Goal: Information Seeking & Learning: Check status

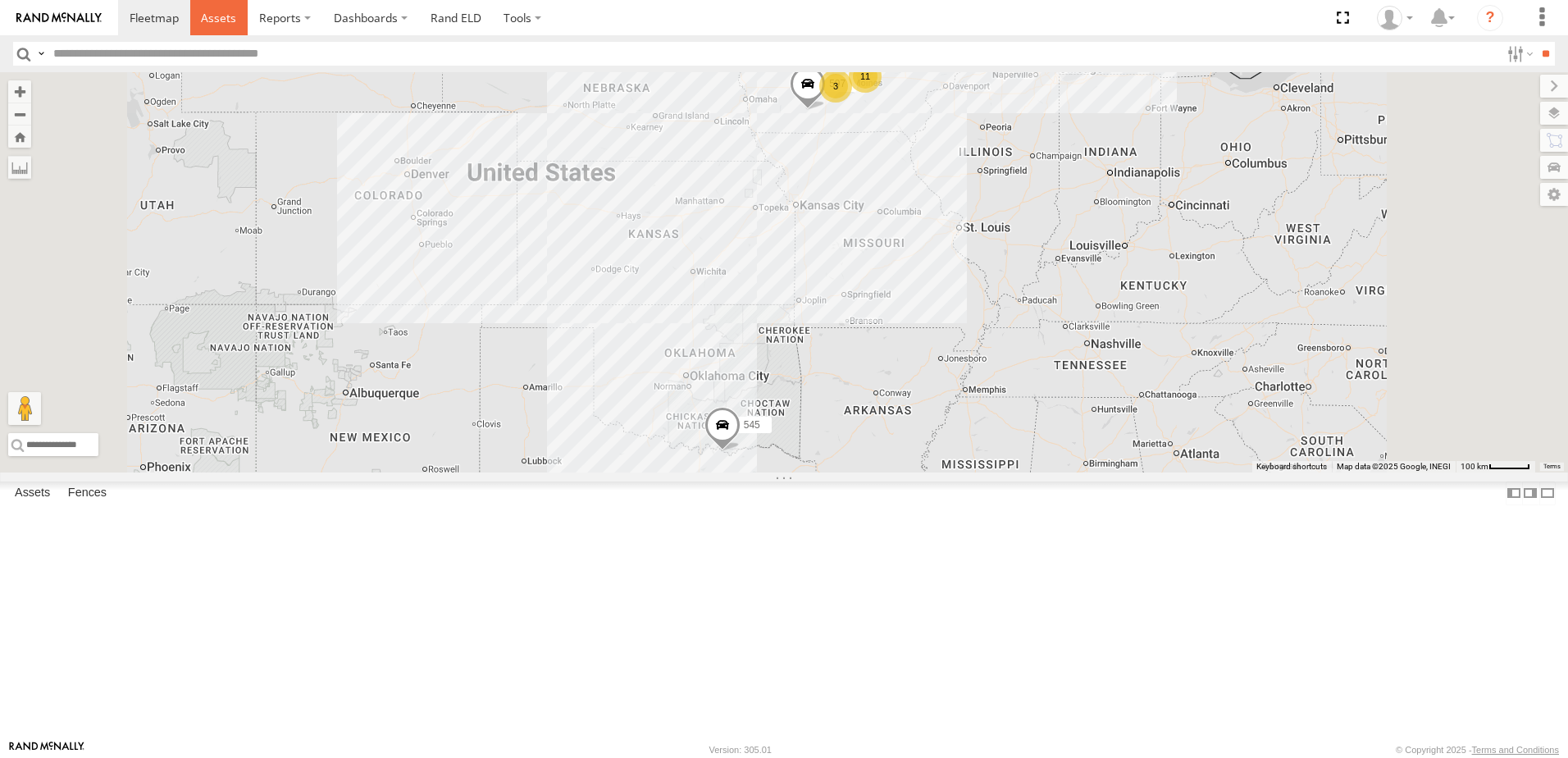
click at [213, 15] on span at bounding box center [218, 17] width 35 height 16
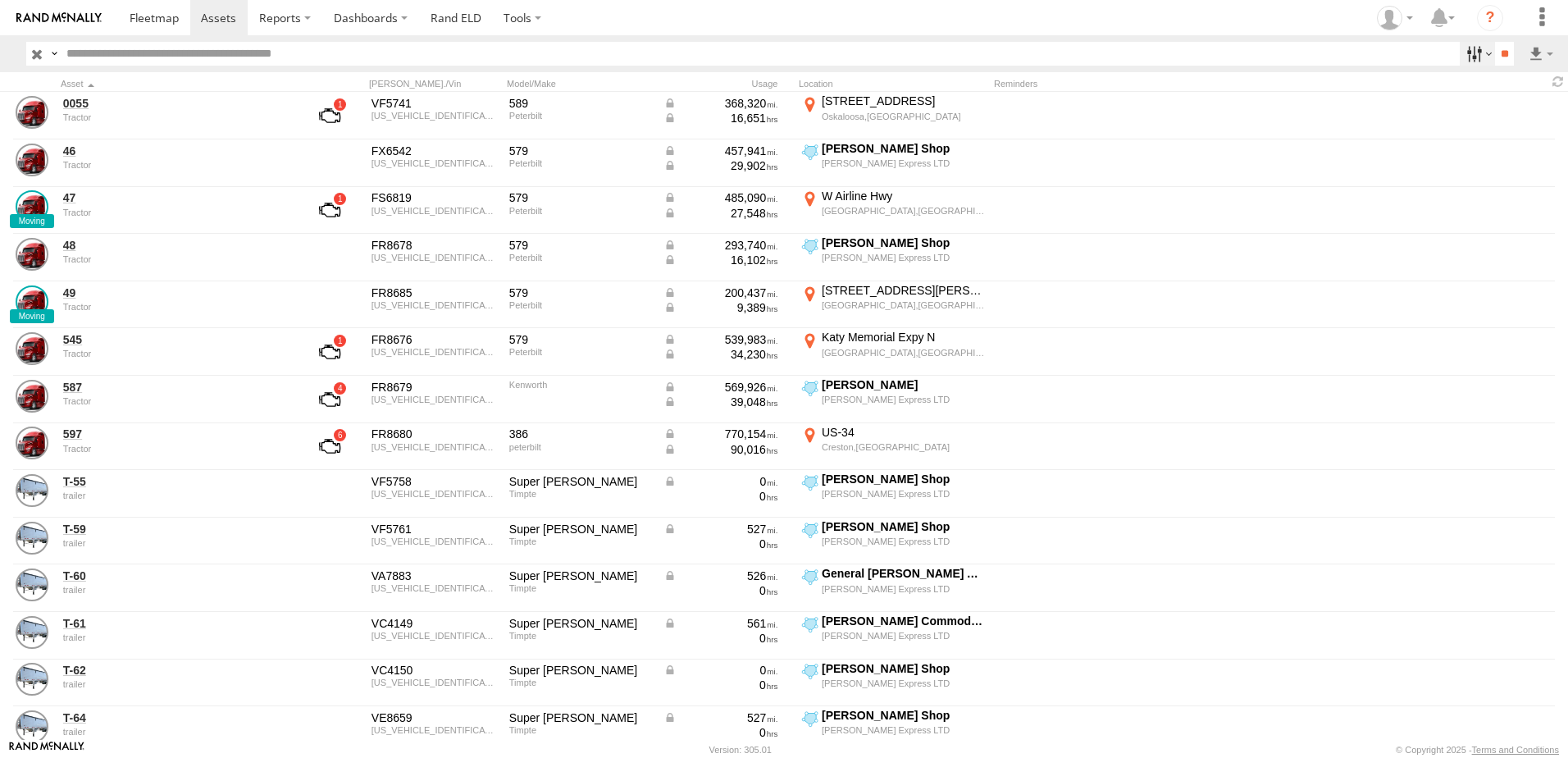
click at [1460, 55] on label at bounding box center [1476, 53] width 35 height 24
click at [0, 0] on span "Tractor" at bounding box center [0, 0] width 0 height 0
click at [1500, 57] on input "**" at bounding box center [1504, 53] width 19 height 24
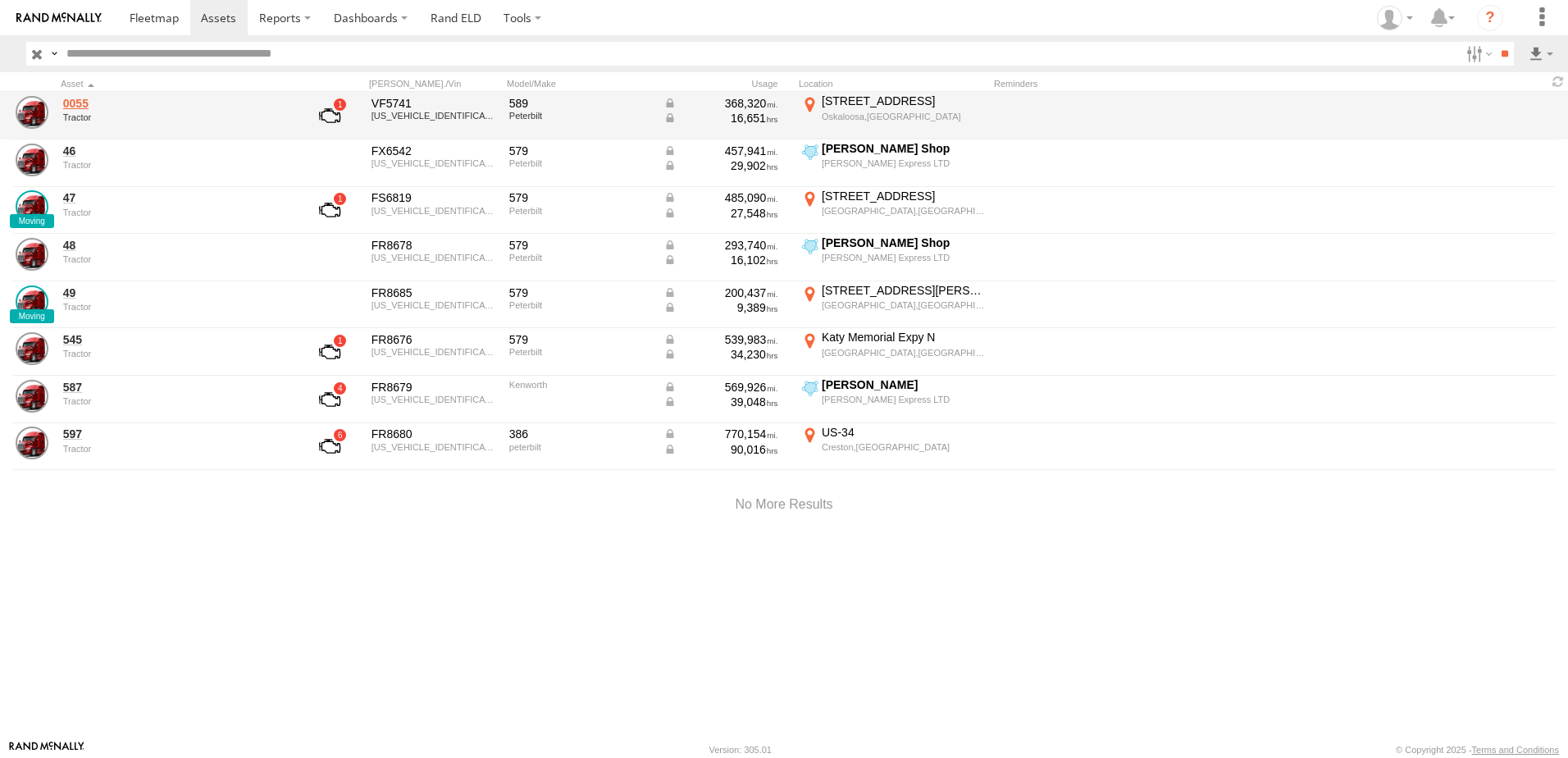
click at [78, 101] on link "0055" at bounding box center [176, 104] width 225 height 15
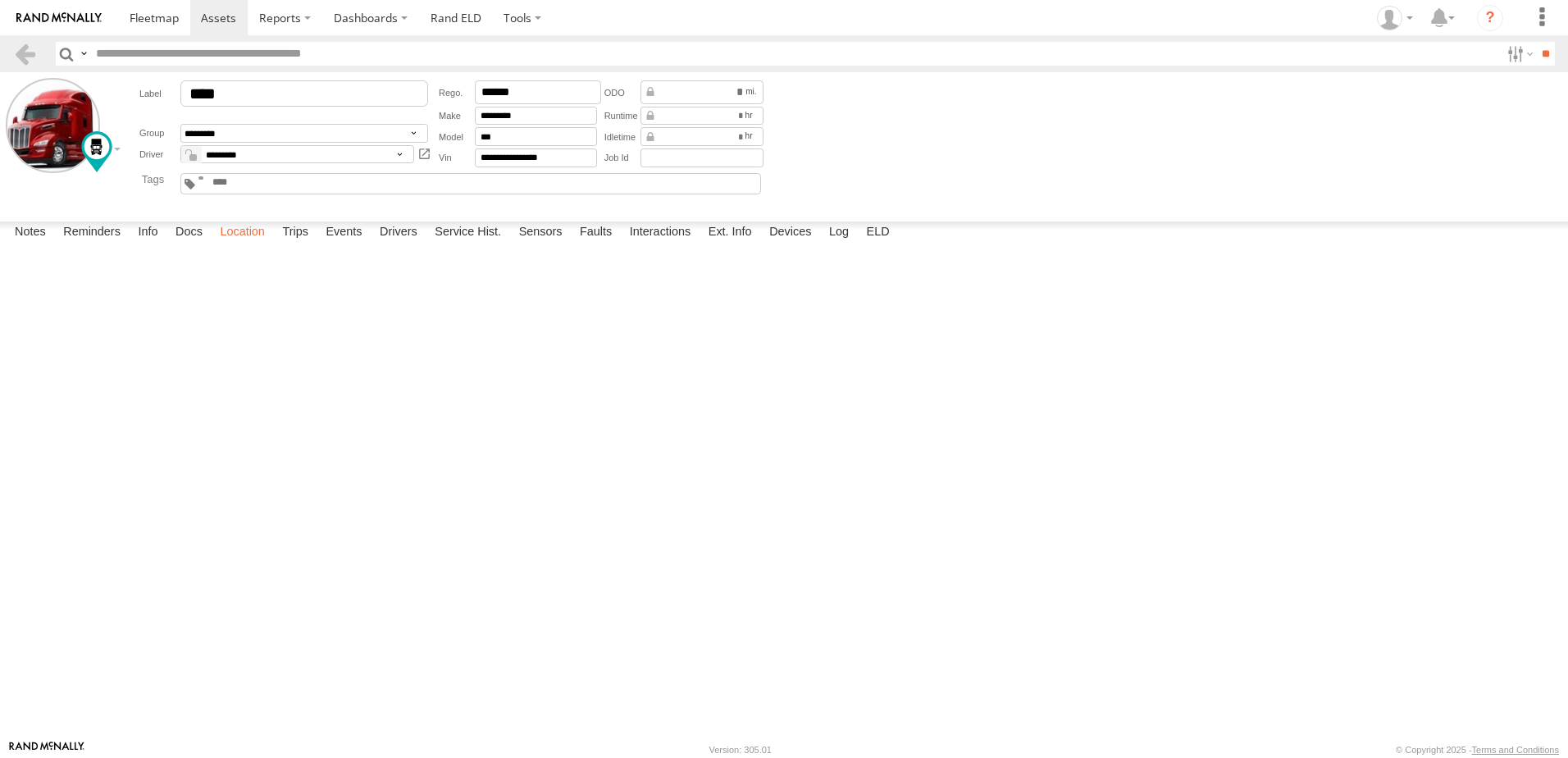
click at [237, 244] on label "Location" at bounding box center [242, 233] width 61 height 23
drag, startPoint x: 551, startPoint y: 278, endPoint x: 589, endPoint y: 476, distance: 201.6
click at [0, 0] on div "0055" at bounding box center [0, 0] width 0 height 0
click at [0, 0] on label at bounding box center [0, 0] width 0 height 0
click at [0, 0] on span "Basemaps" at bounding box center [0, 0] width 0 height 0
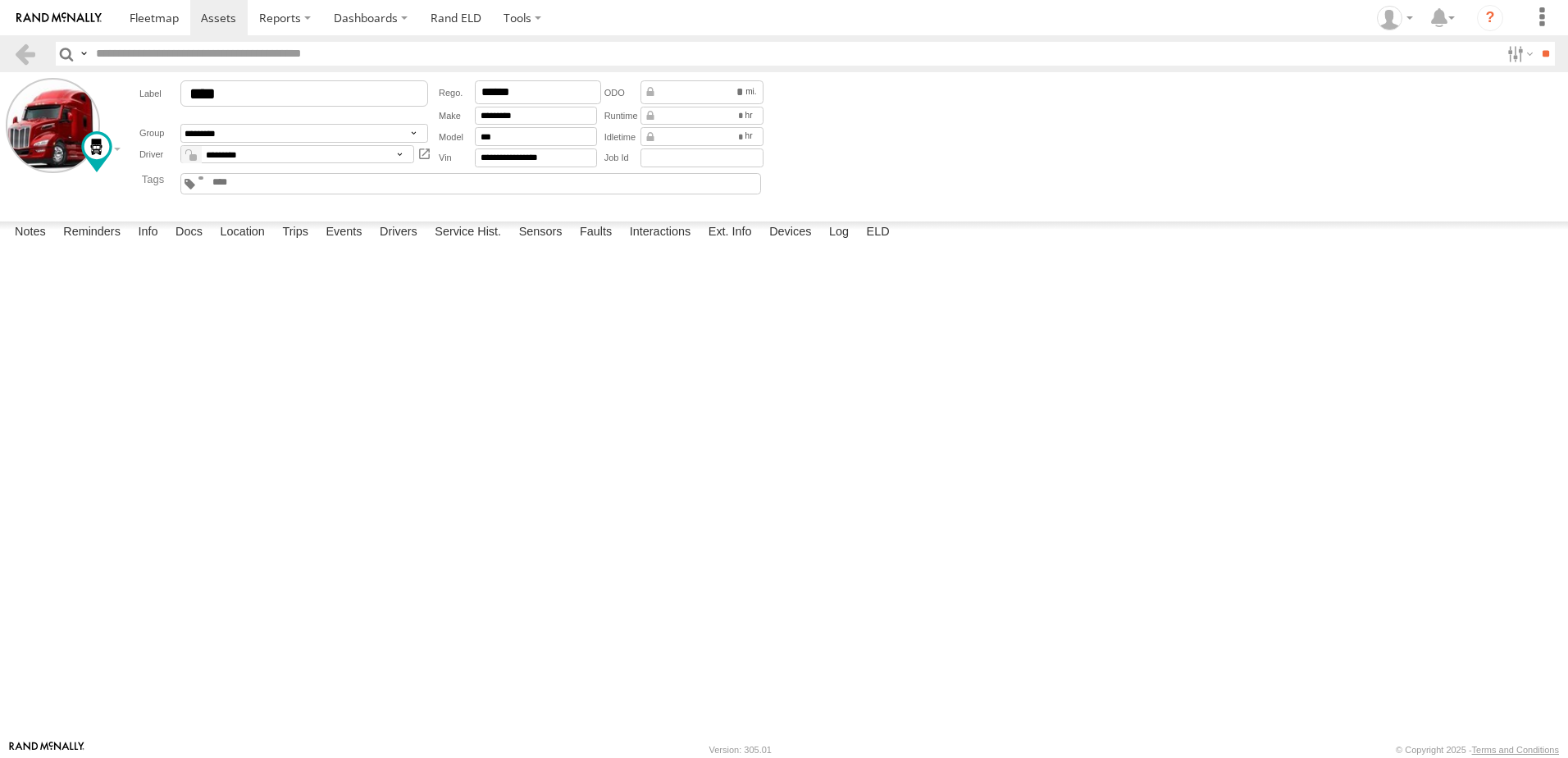
click at [0, 0] on label at bounding box center [0, 0] width 0 height 0
click at [0, 0] on span "Satellite + Roadmap" at bounding box center [0, 0] width 0 height 0
drag, startPoint x: 543, startPoint y: 572, endPoint x: 561, endPoint y: 411, distance: 162.0
click at [0, 0] on div "0055" at bounding box center [0, 0] width 0 height 0
click at [671, 244] on label "Interactions" at bounding box center [660, 233] width 78 height 23
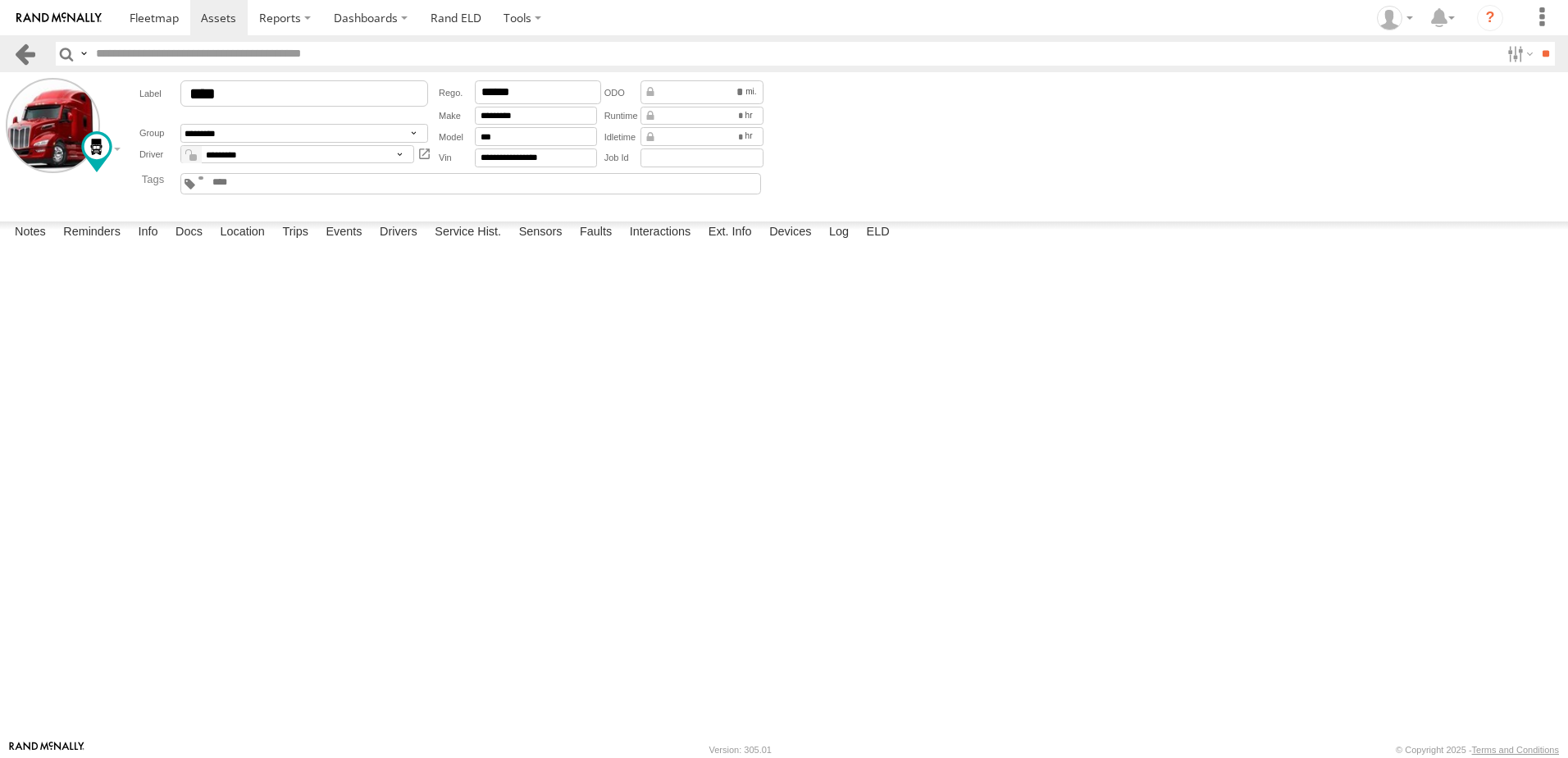
click at [23, 49] on link at bounding box center [25, 53] width 24 height 24
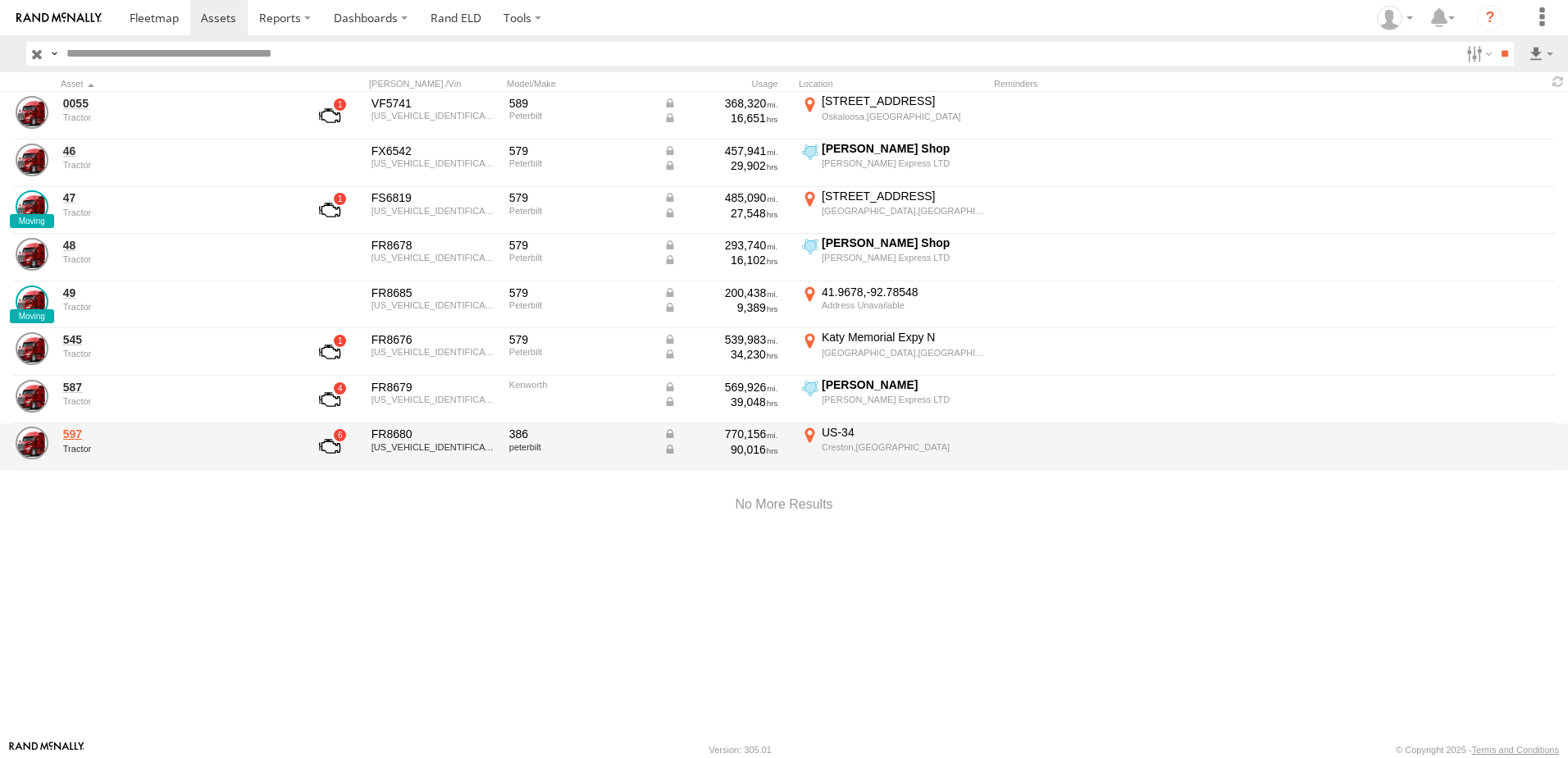
click at [79, 430] on link "597" at bounding box center [176, 434] width 225 height 15
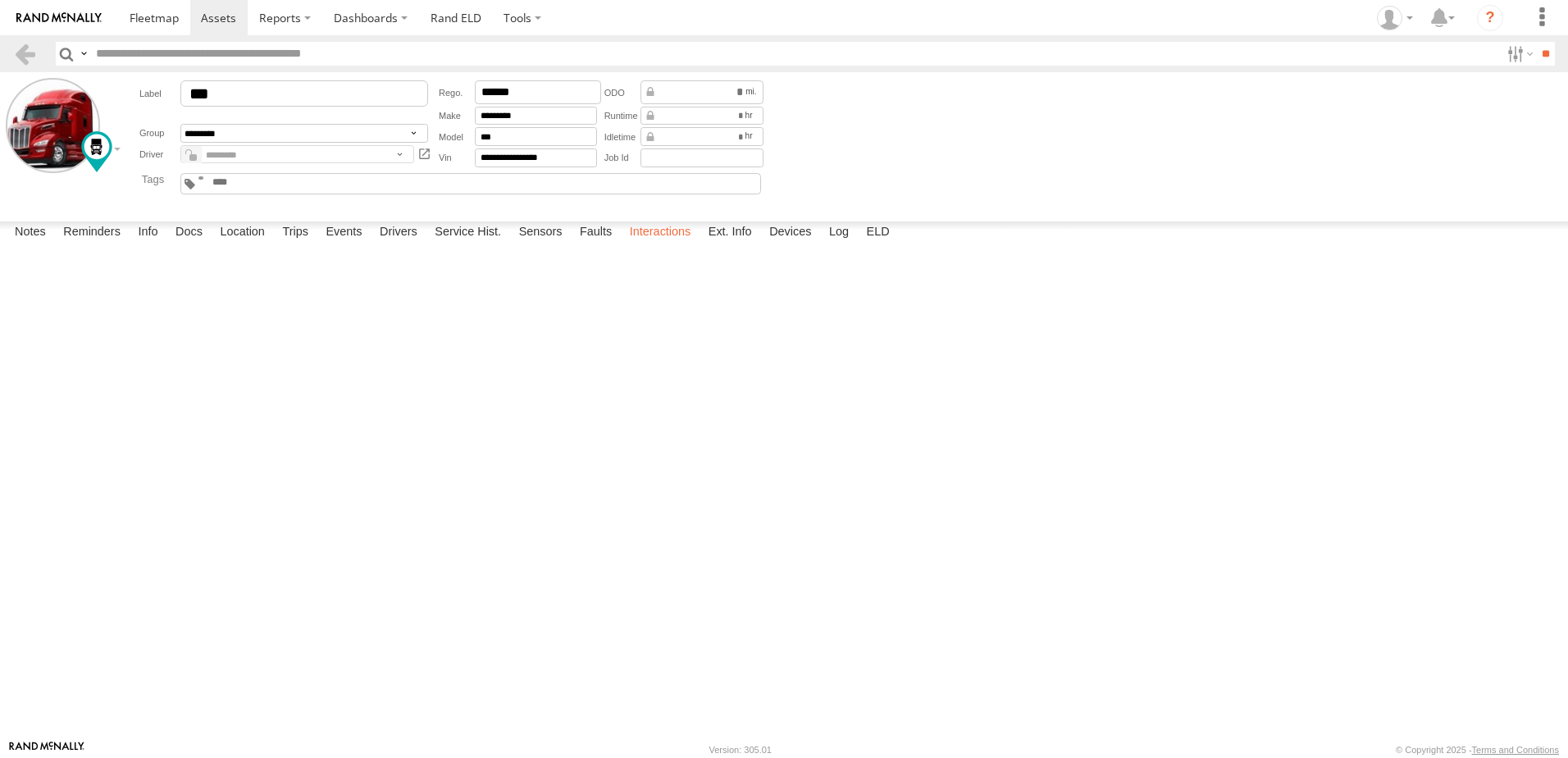
click at [663, 244] on label "Interactions" at bounding box center [660, 233] width 78 height 23
click at [30, 45] on link at bounding box center [25, 53] width 24 height 24
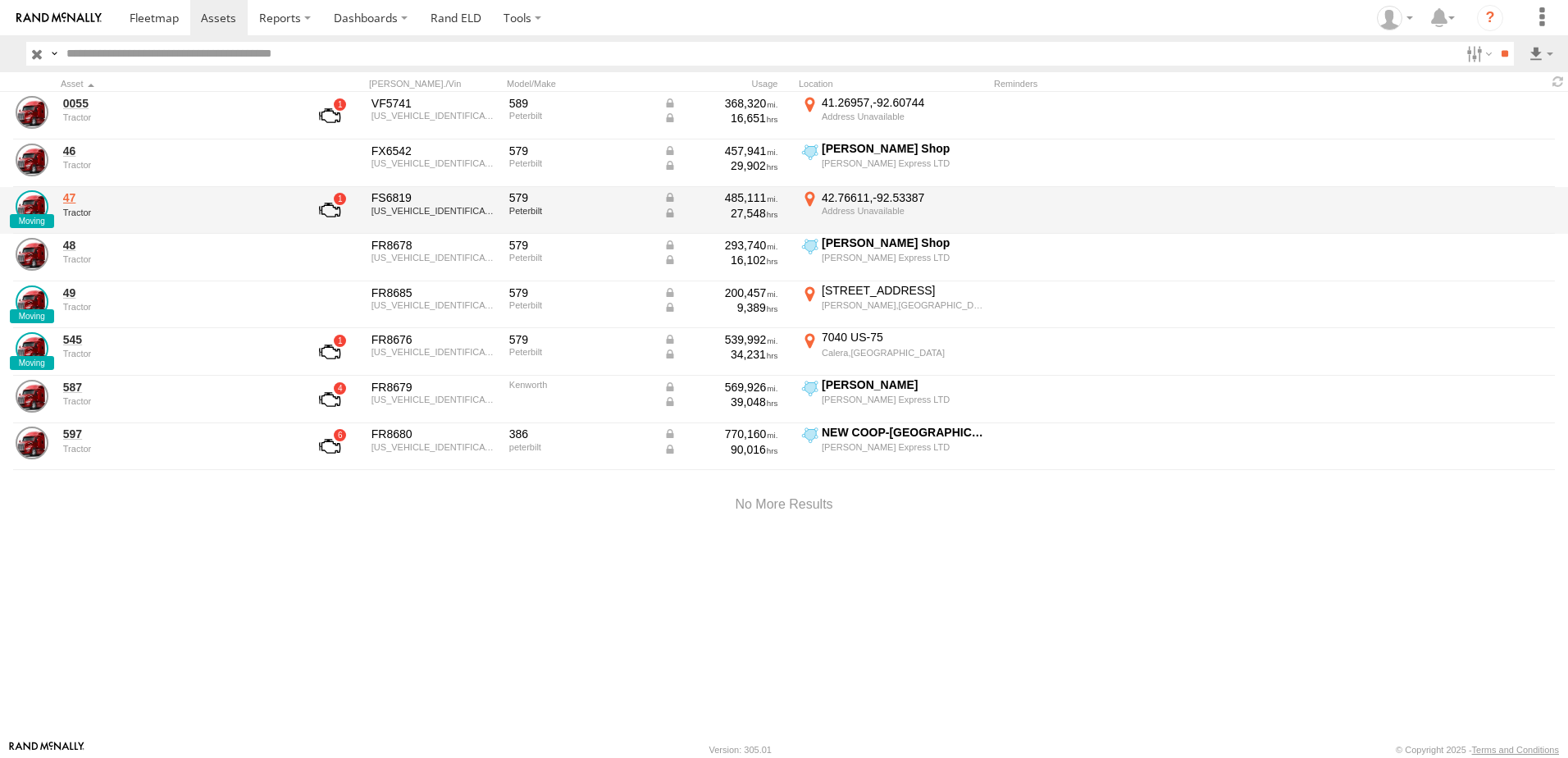
click at [73, 197] on link "47" at bounding box center [176, 197] width 225 height 15
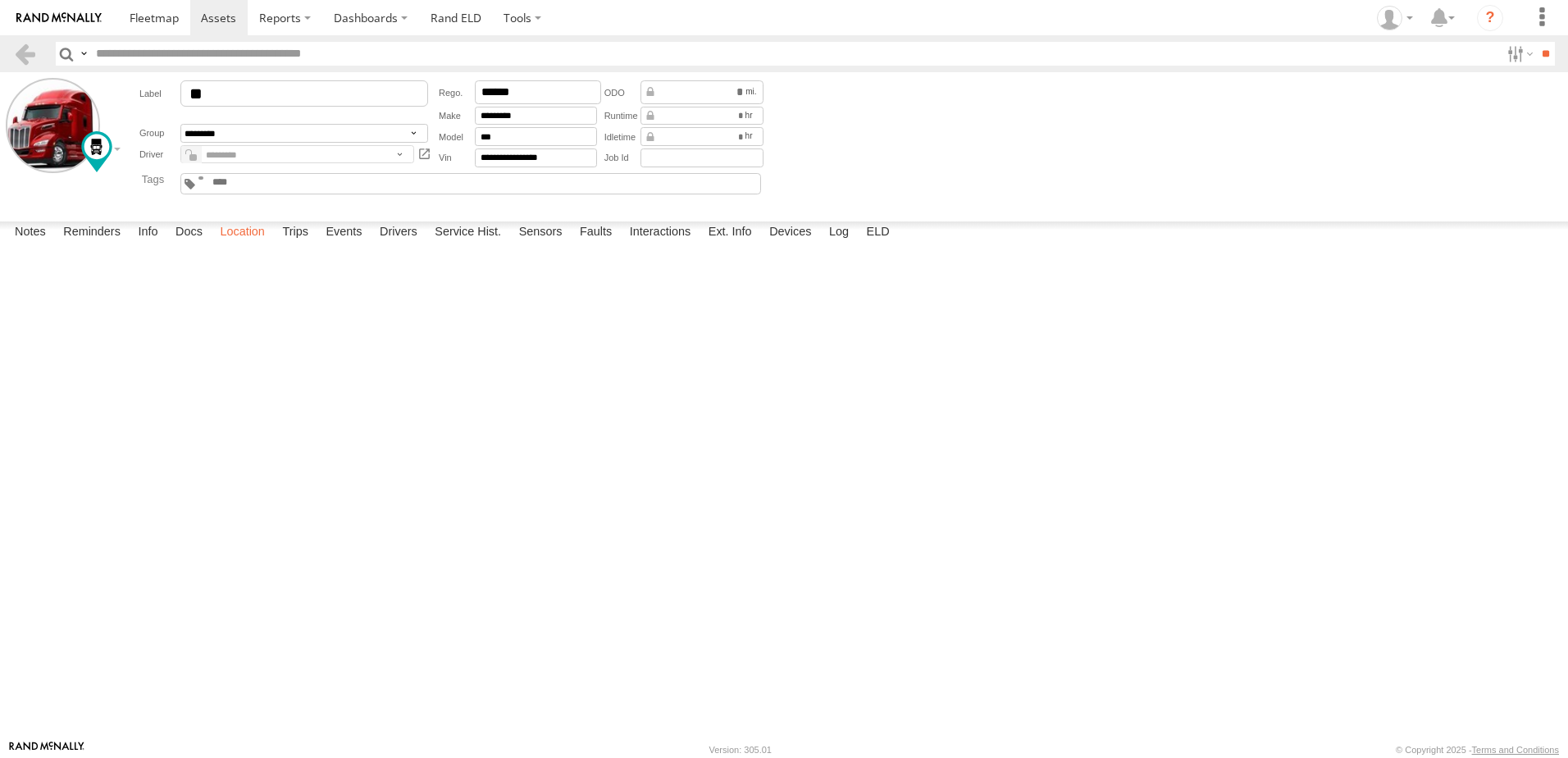
click at [257, 244] on label "Location" at bounding box center [242, 233] width 61 height 23
click at [677, 244] on label "Interactions" at bounding box center [660, 233] width 78 height 23
click at [22, 51] on link at bounding box center [25, 53] width 24 height 24
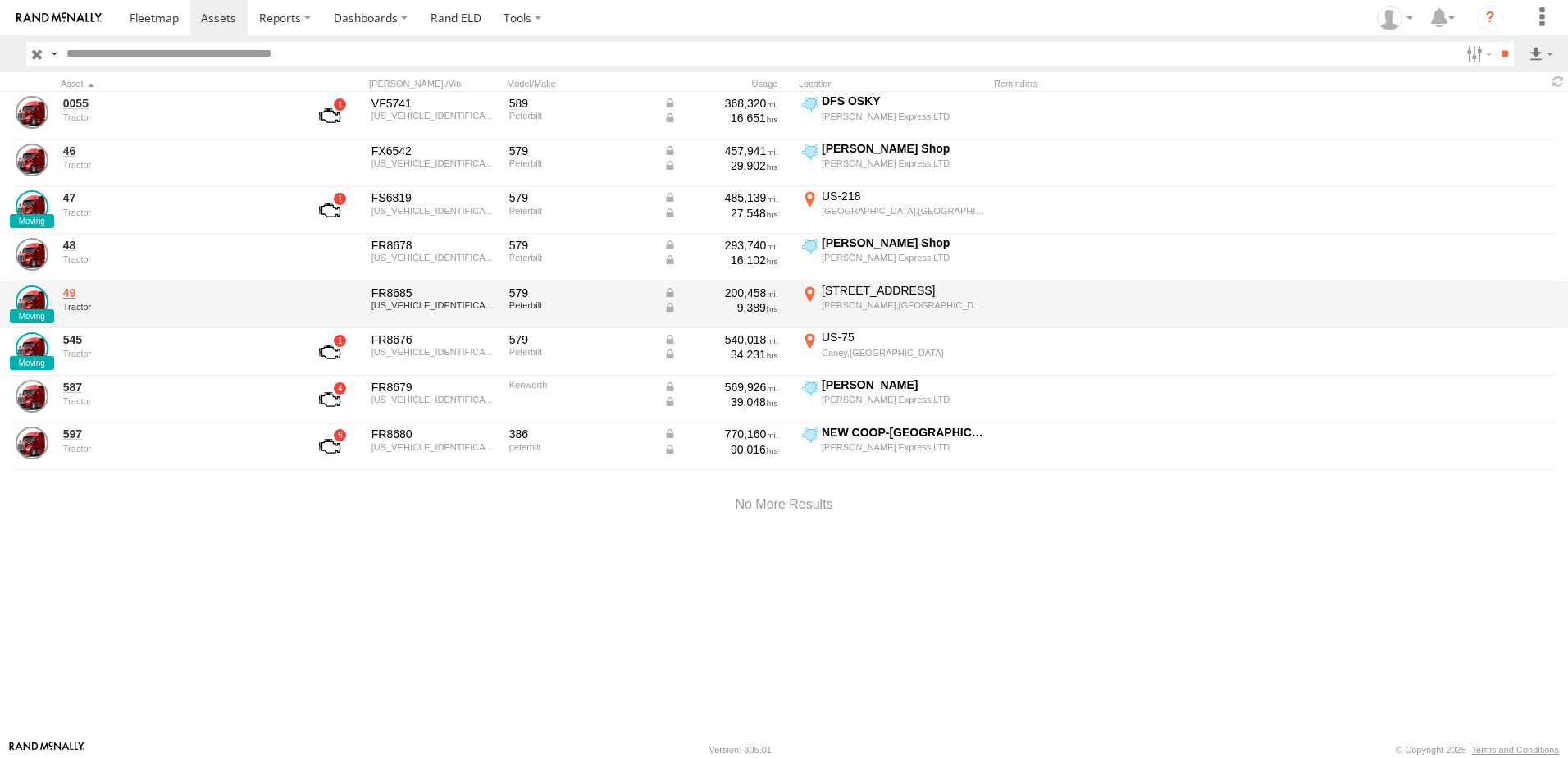
click at [72, 289] on link "49" at bounding box center [176, 293] width 225 height 15
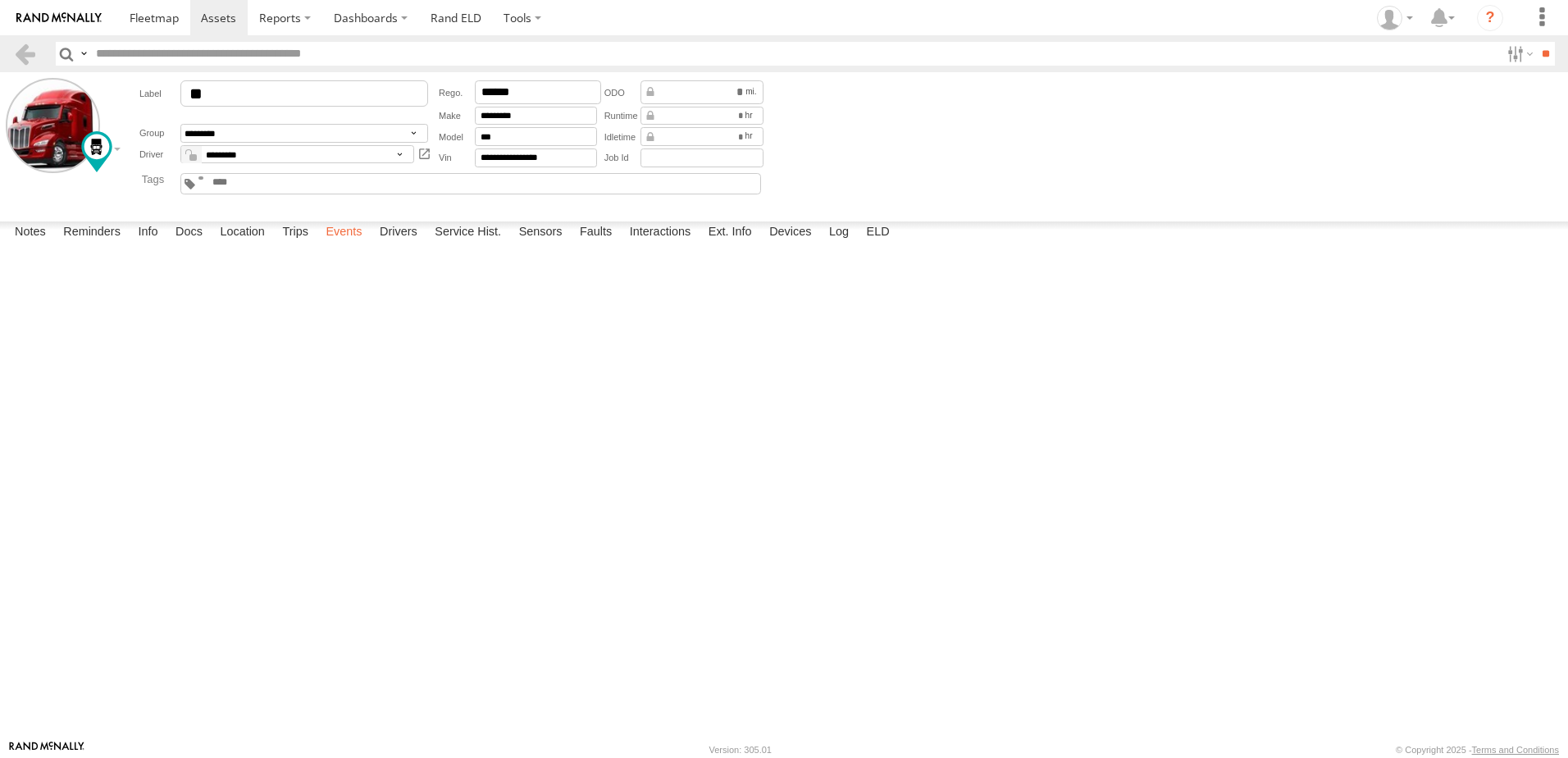
click at [347, 244] on label "Events" at bounding box center [344, 233] width 53 height 23
click at [23, 54] on link at bounding box center [25, 53] width 24 height 24
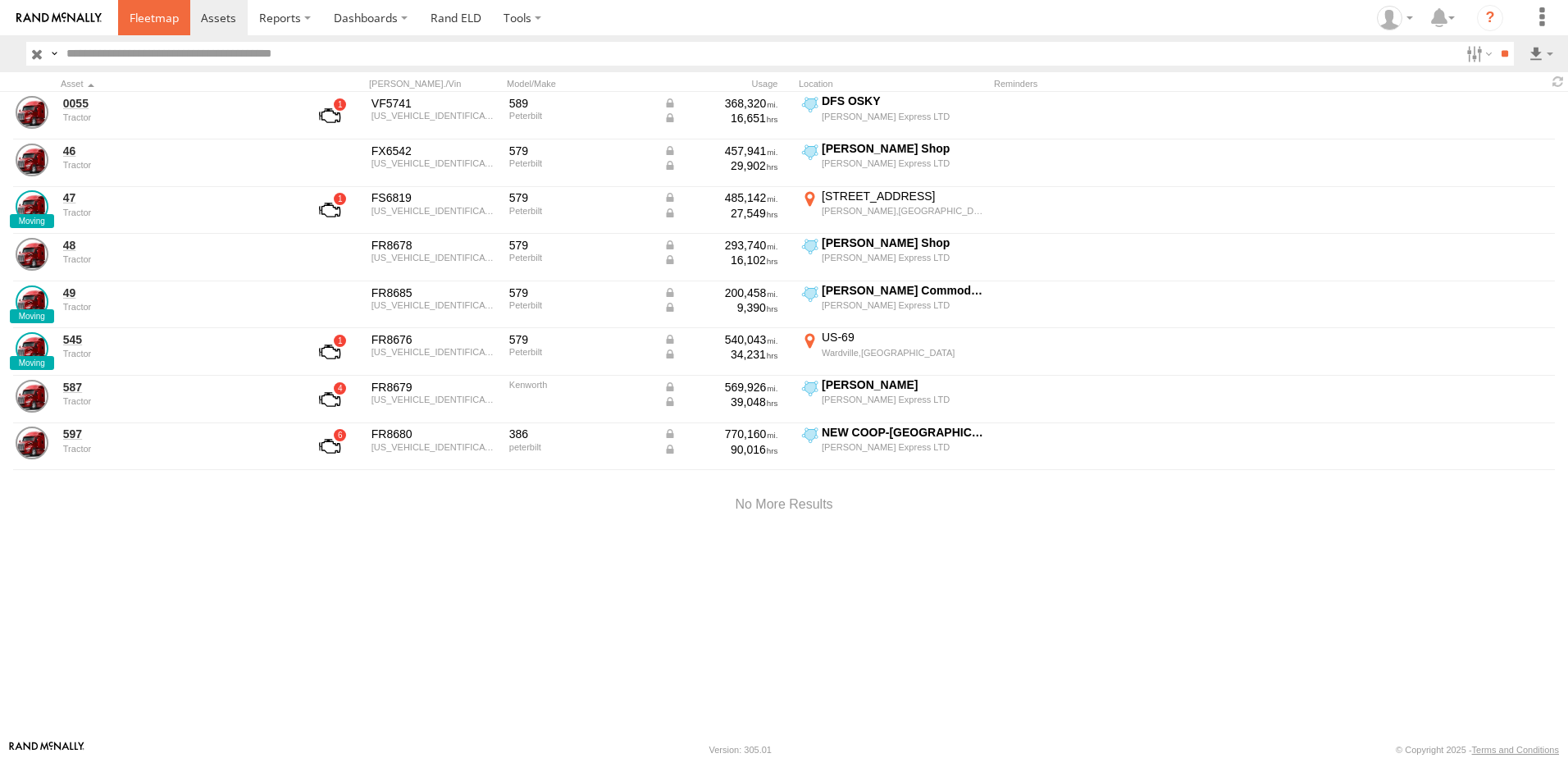
click at [160, 9] on span at bounding box center [154, 17] width 49 height 16
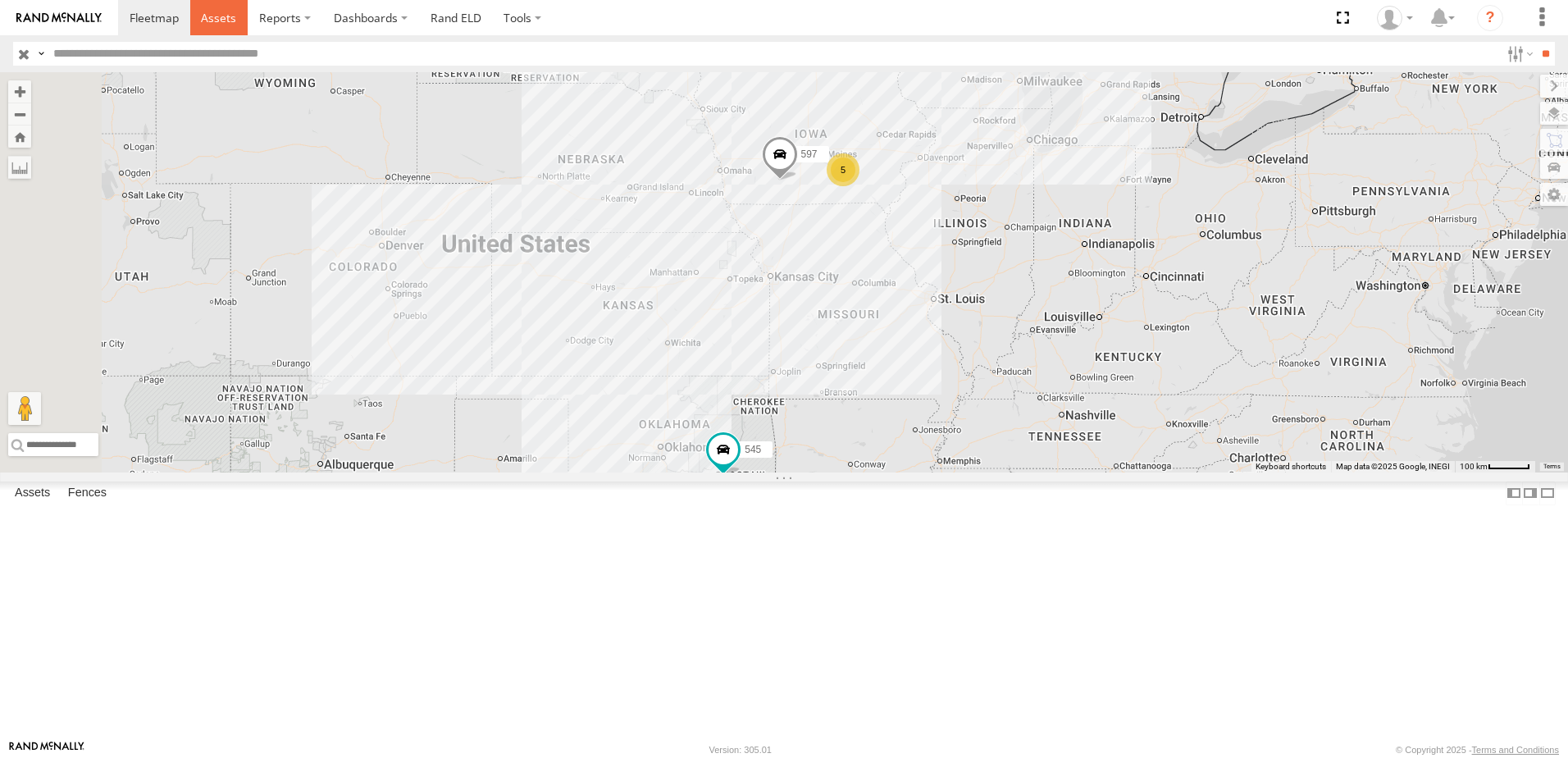
click at [209, 11] on span at bounding box center [218, 17] width 35 height 16
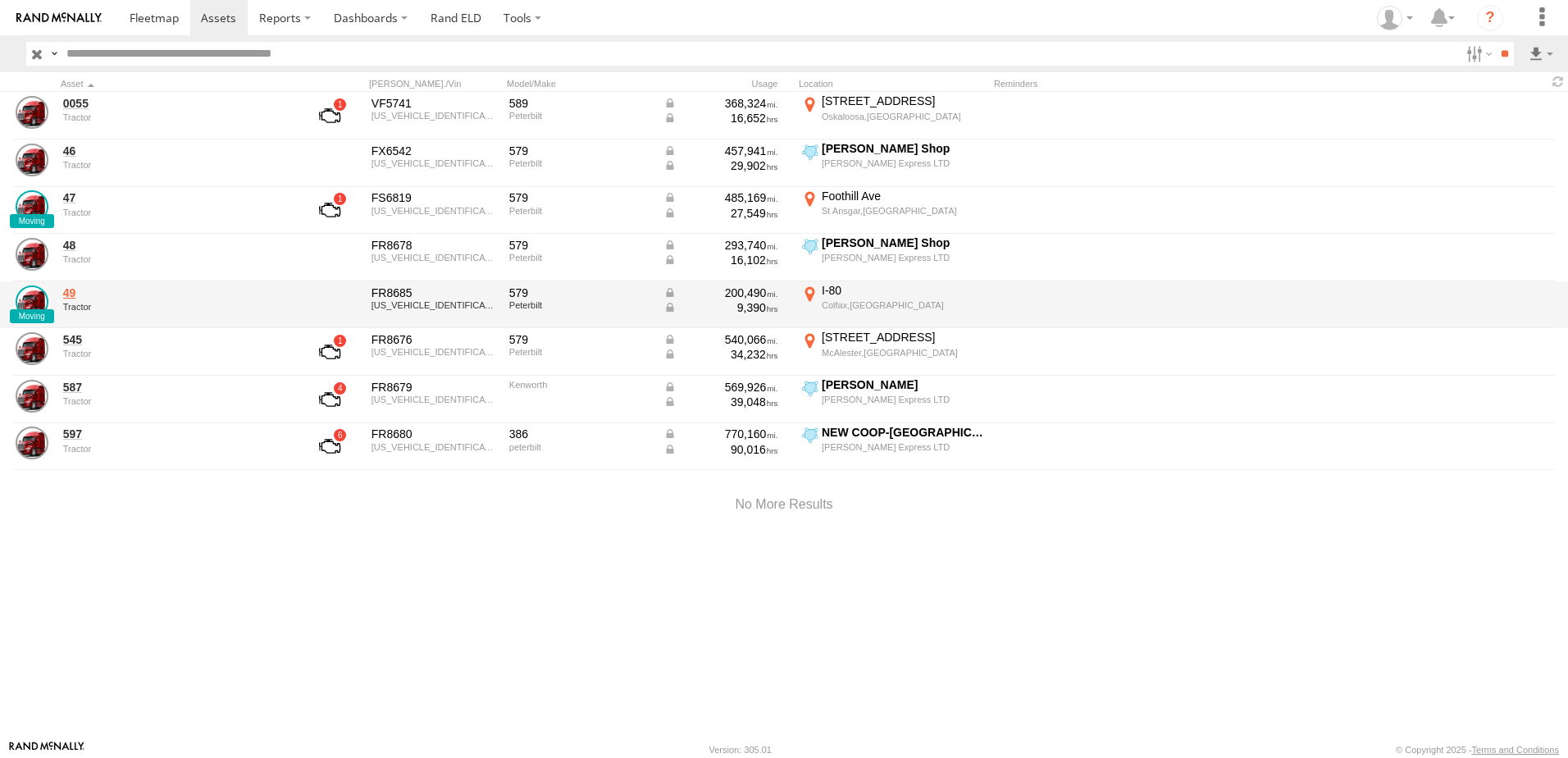
click at [70, 285] on link "49" at bounding box center [176, 293] width 225 height 15
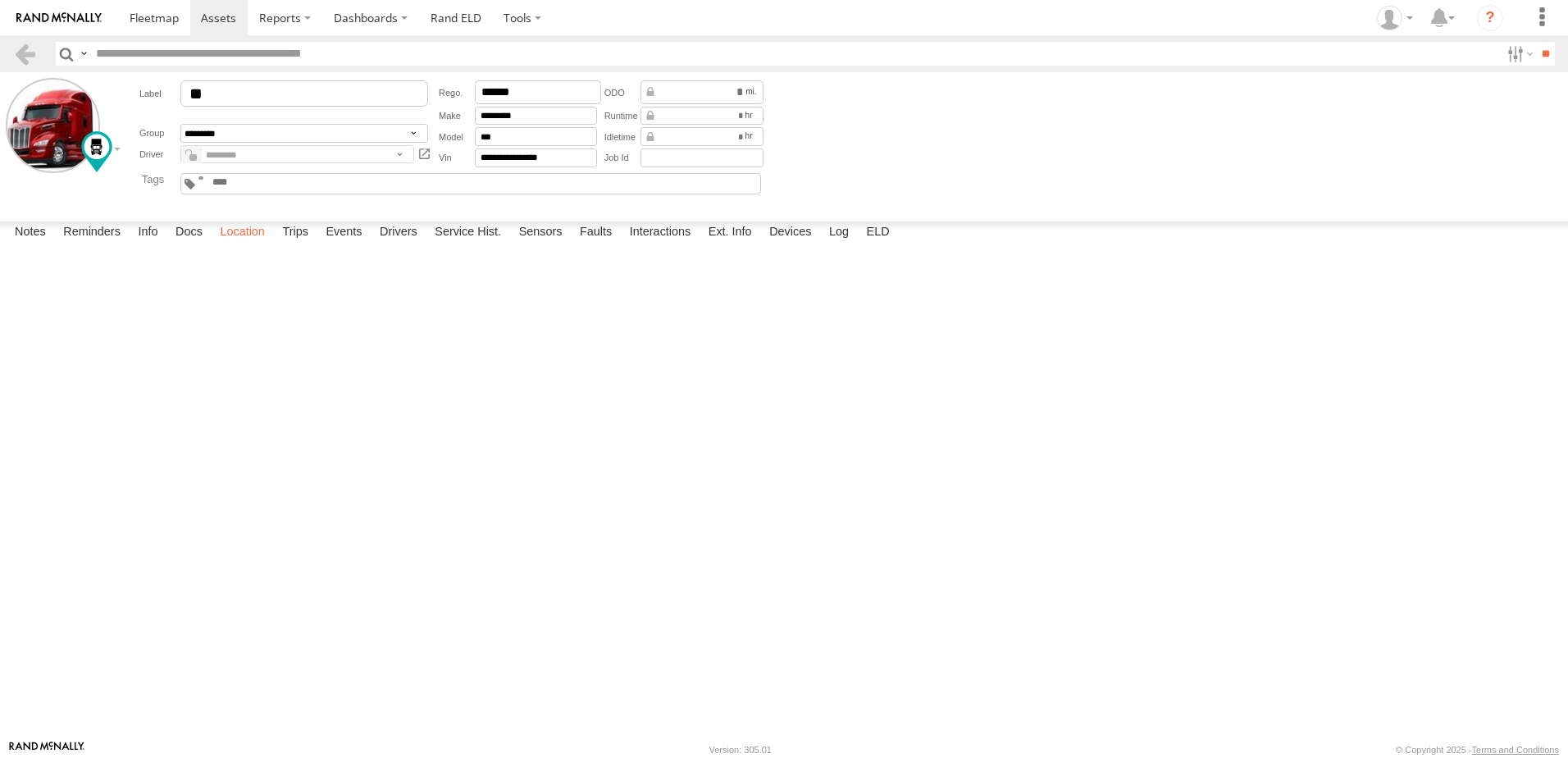
click at [237, 244] on label "Location" at bounding box center [242, 233] width 61 height 23
click at [31, 50] on link at bounding box center [25, 53] width 24 height 24
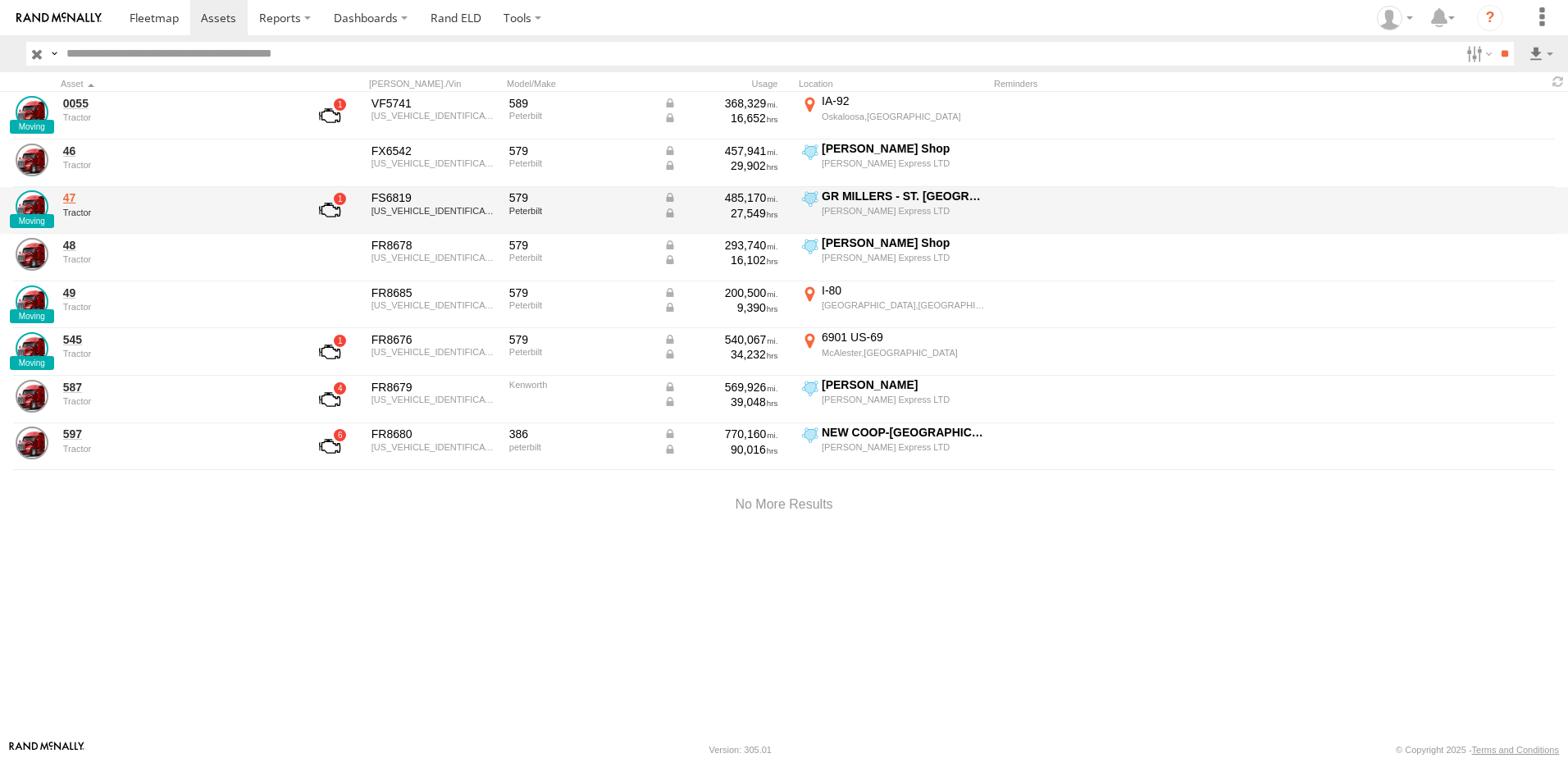
click at [67, 194] on link "47" at bounding box center [176, 197] width 225 height 15
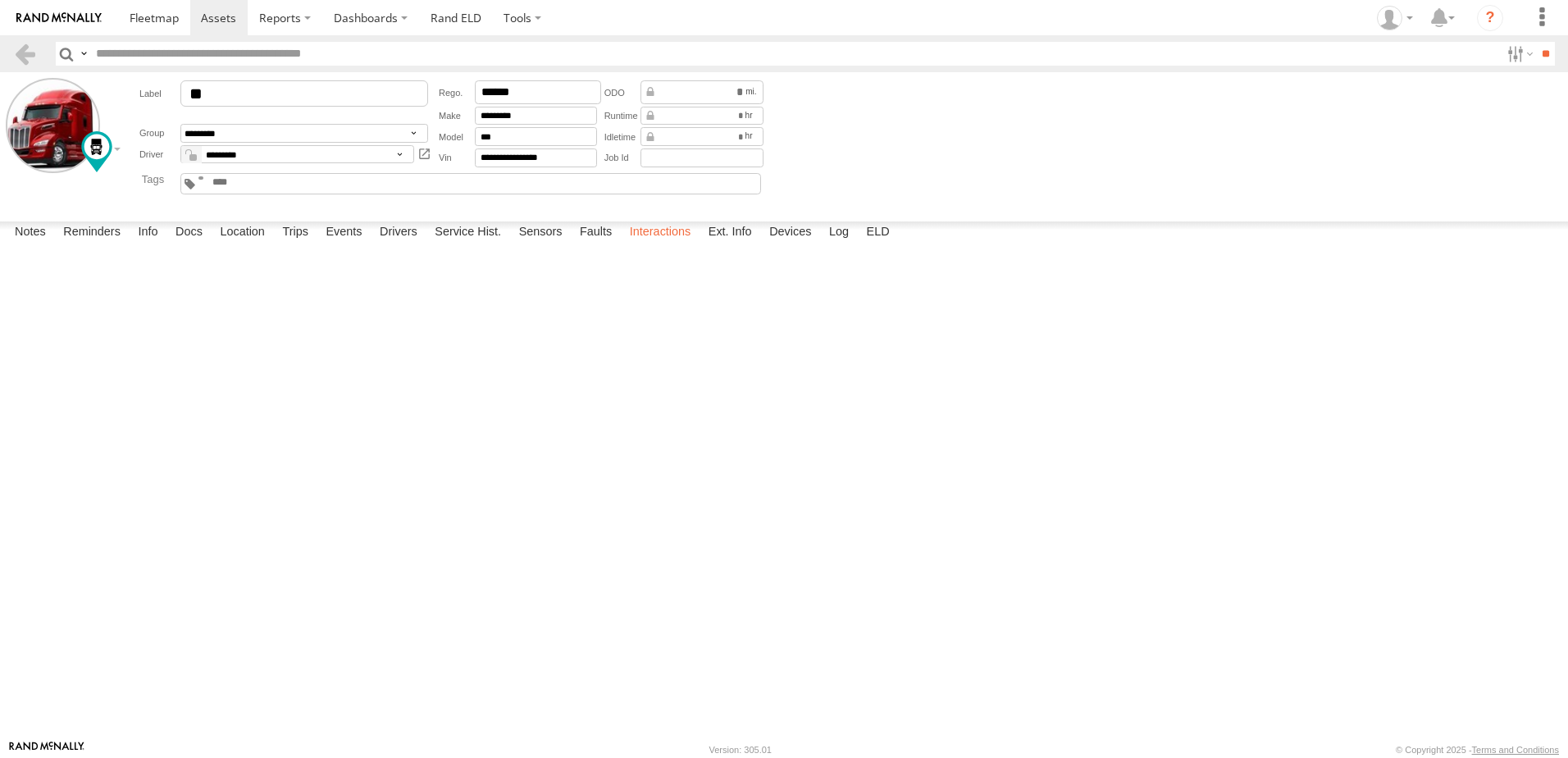
click at [668, 244] on label "Interactions" at bounding box center [660, 233] width 78 height 23
click at [25, 46] on link at bounding box center [25, 53] width 24 height 24
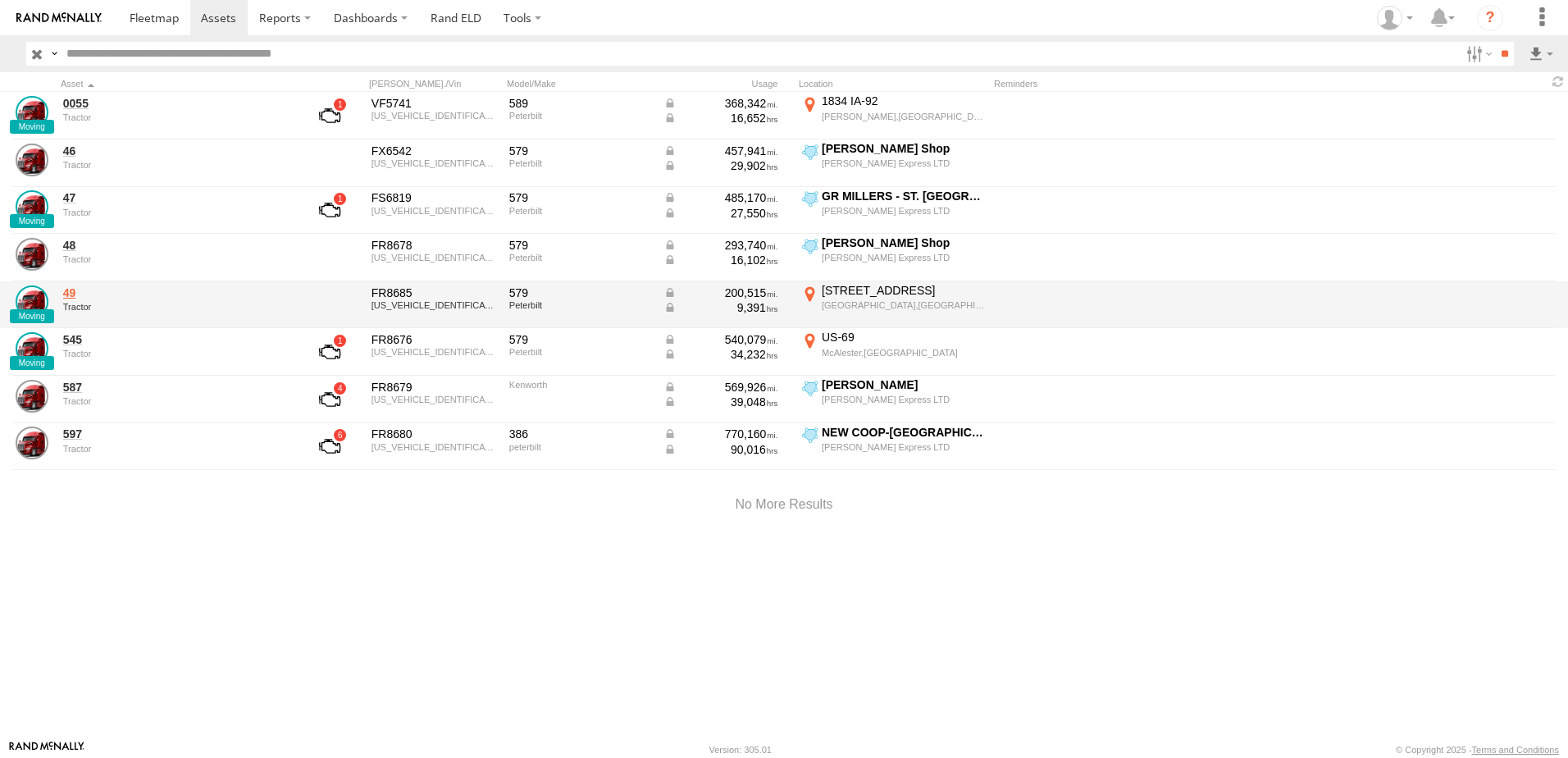
click at [71, 289] on link "49" at bounding box center [176, 293] width 225 height 15
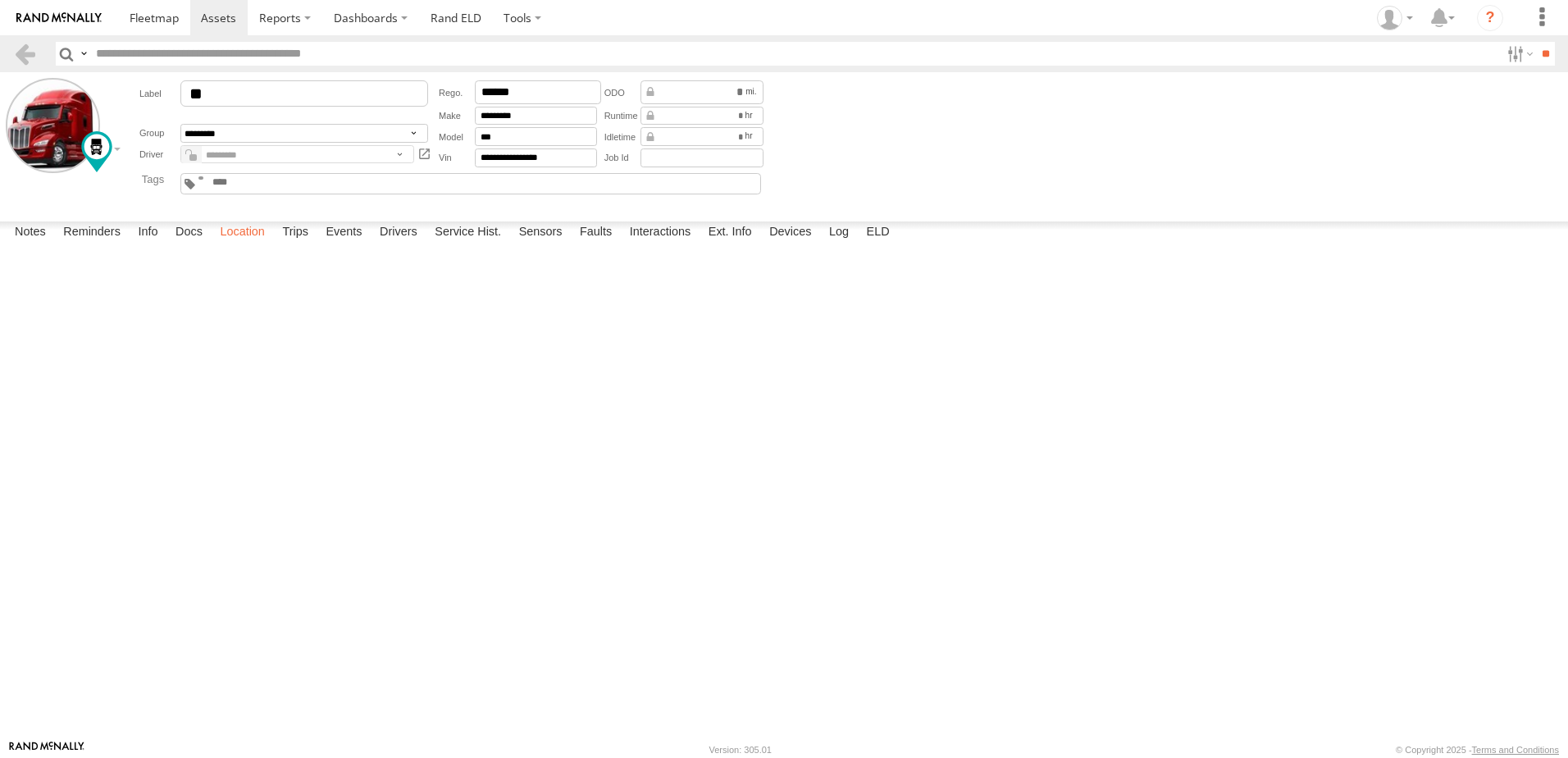
click at [246, 244] on label "Location" at bounding box center [242, 233] width 61 height 23
click at [26, 43] on link at bounding box center [25, 53] width 24 height 24
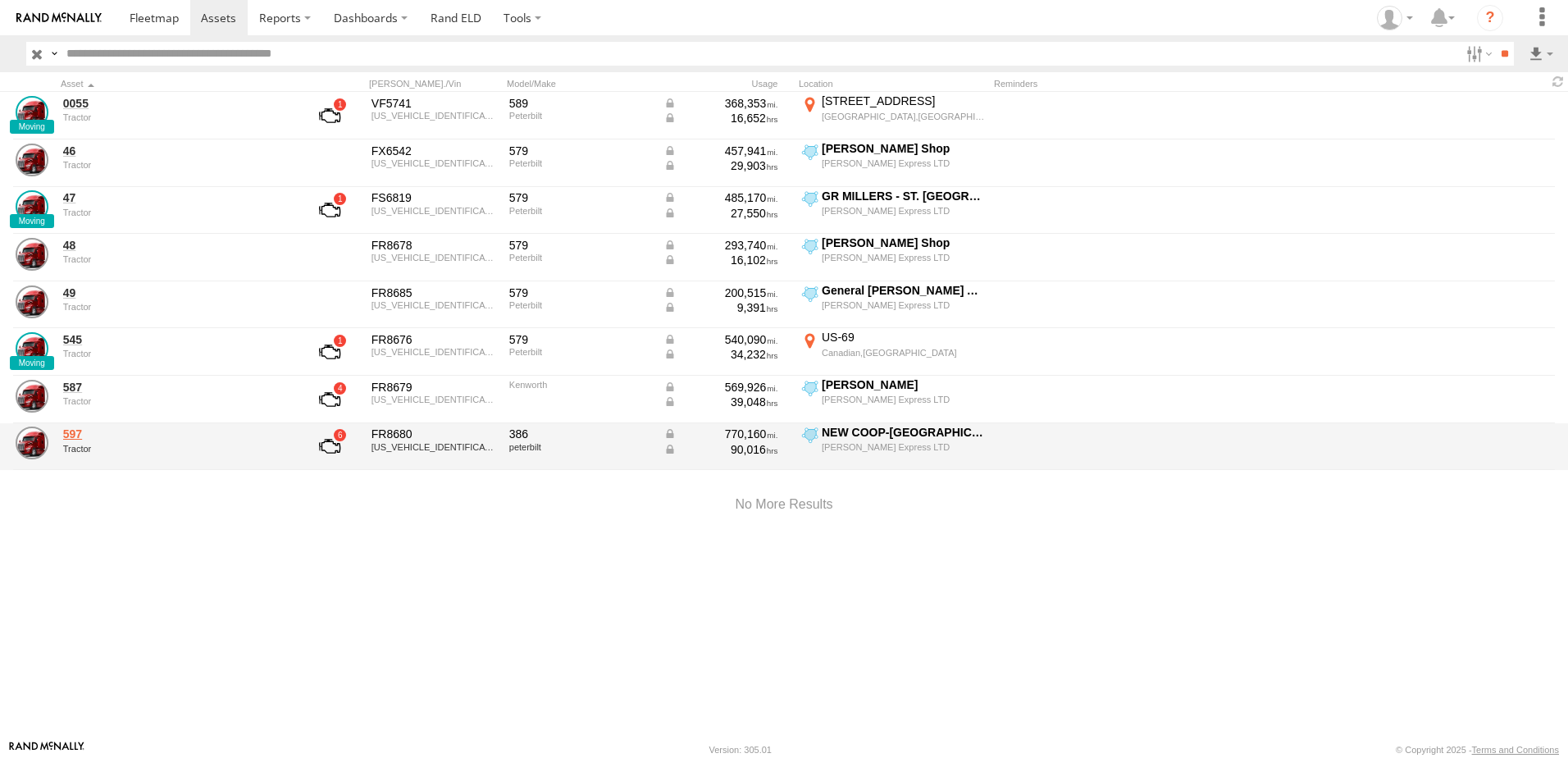
click at [71, 433] on link "597" at bounding box center [176, 434] width 225 height 15
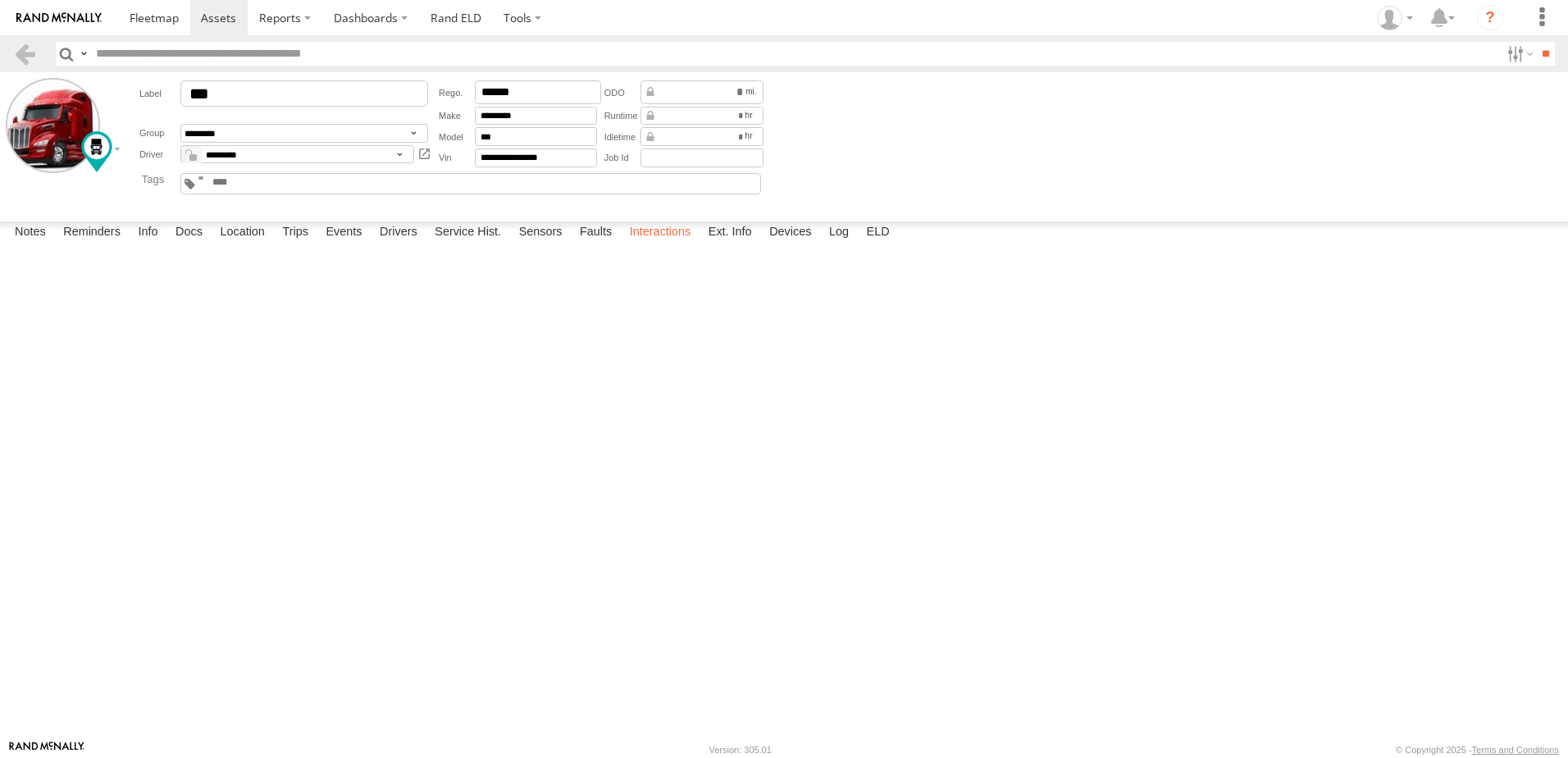
click at [649, 244] on label "Interactions" at bounding box center [660, 233] width 78 height 23
click at [23, 49] on link at bounding box center [25, 53] width 24 height 24
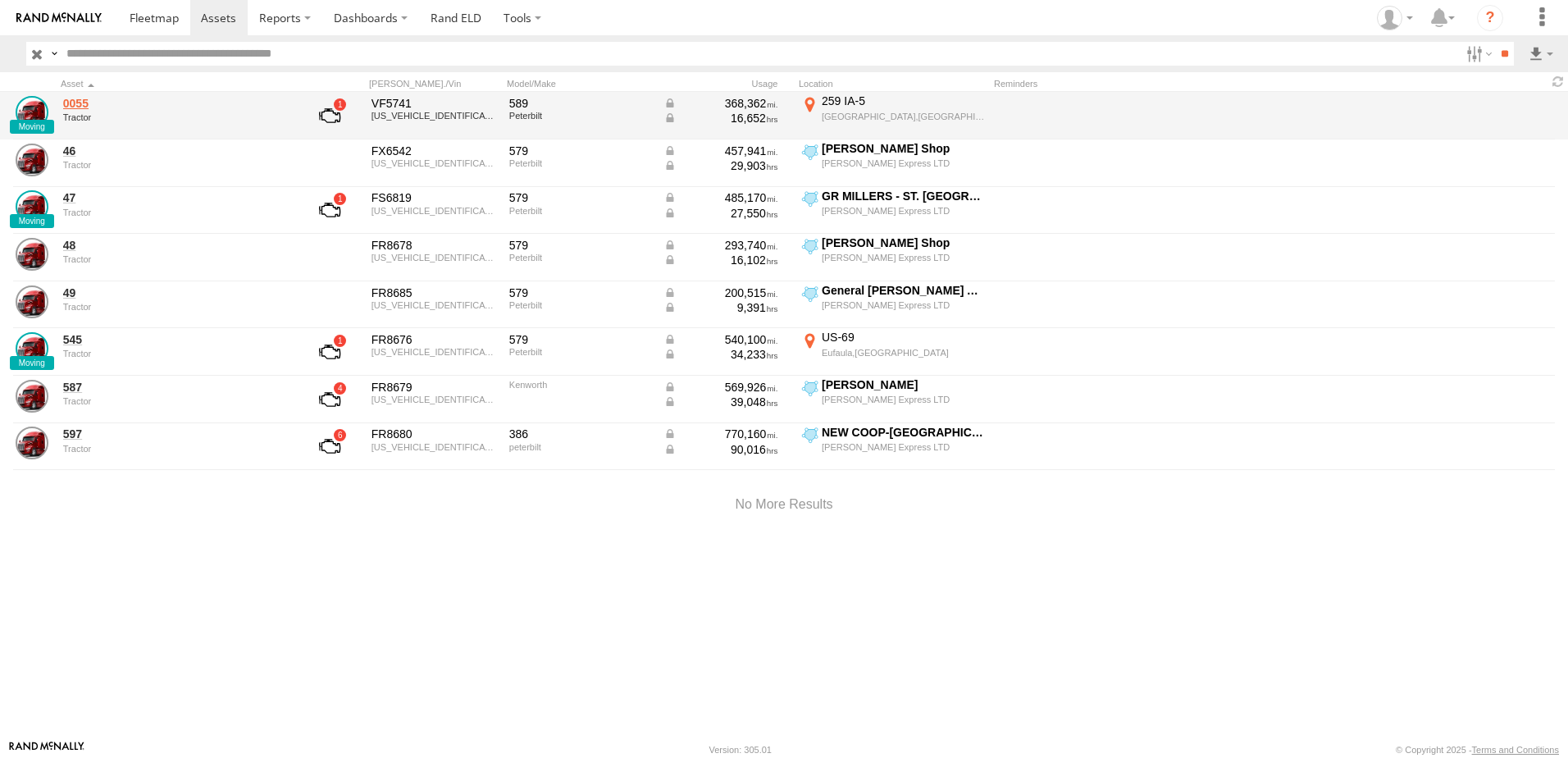
click at [76, 98] on link "0055" at bounding box center [176, 104] width 225 height 15
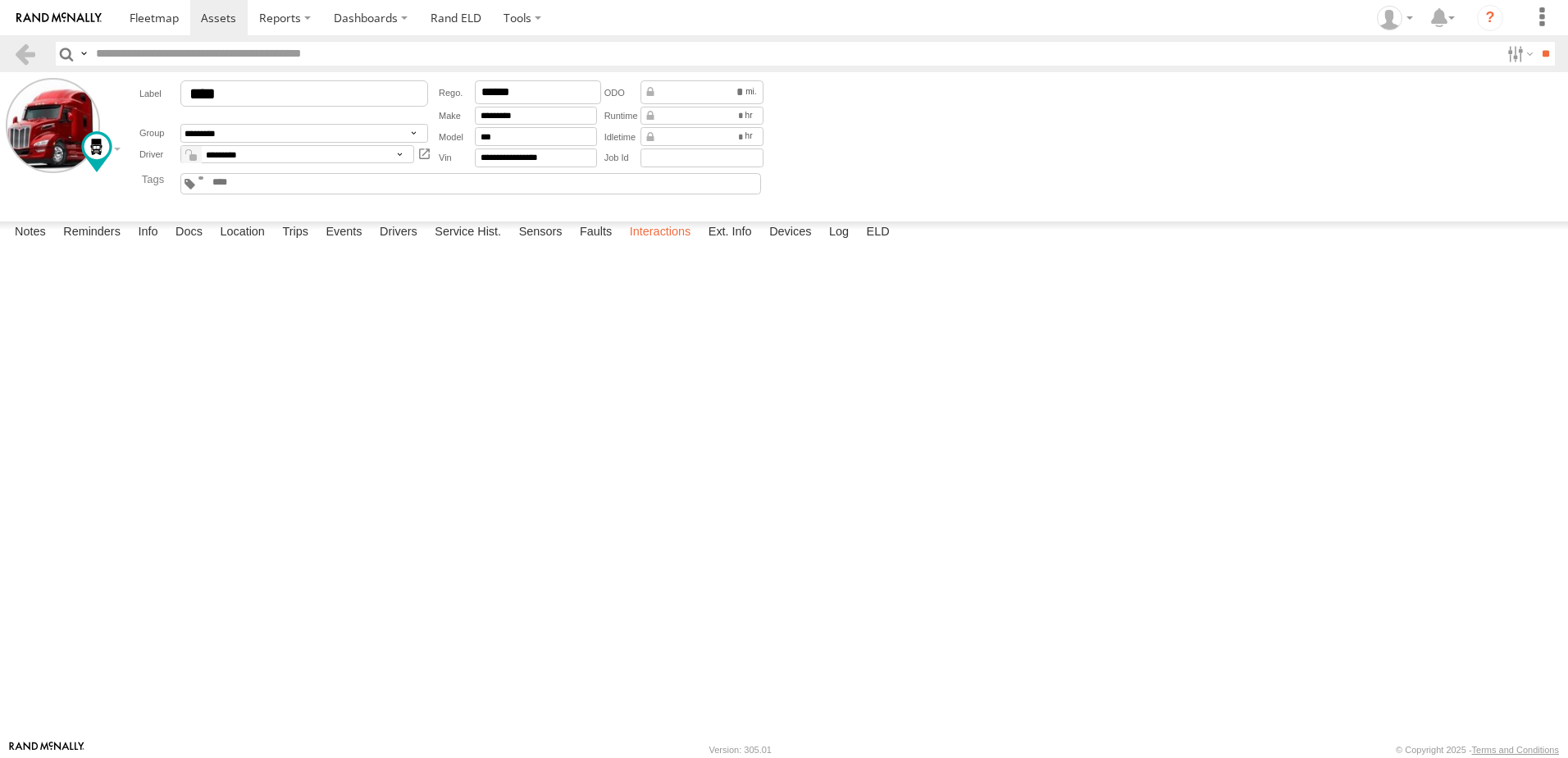
click at [652, 244] on label "Interactions" at bounding box center [660, 233] width 78 height 23
click at [25, 49] on link at bounding box center [25, 53] width 24 height 24
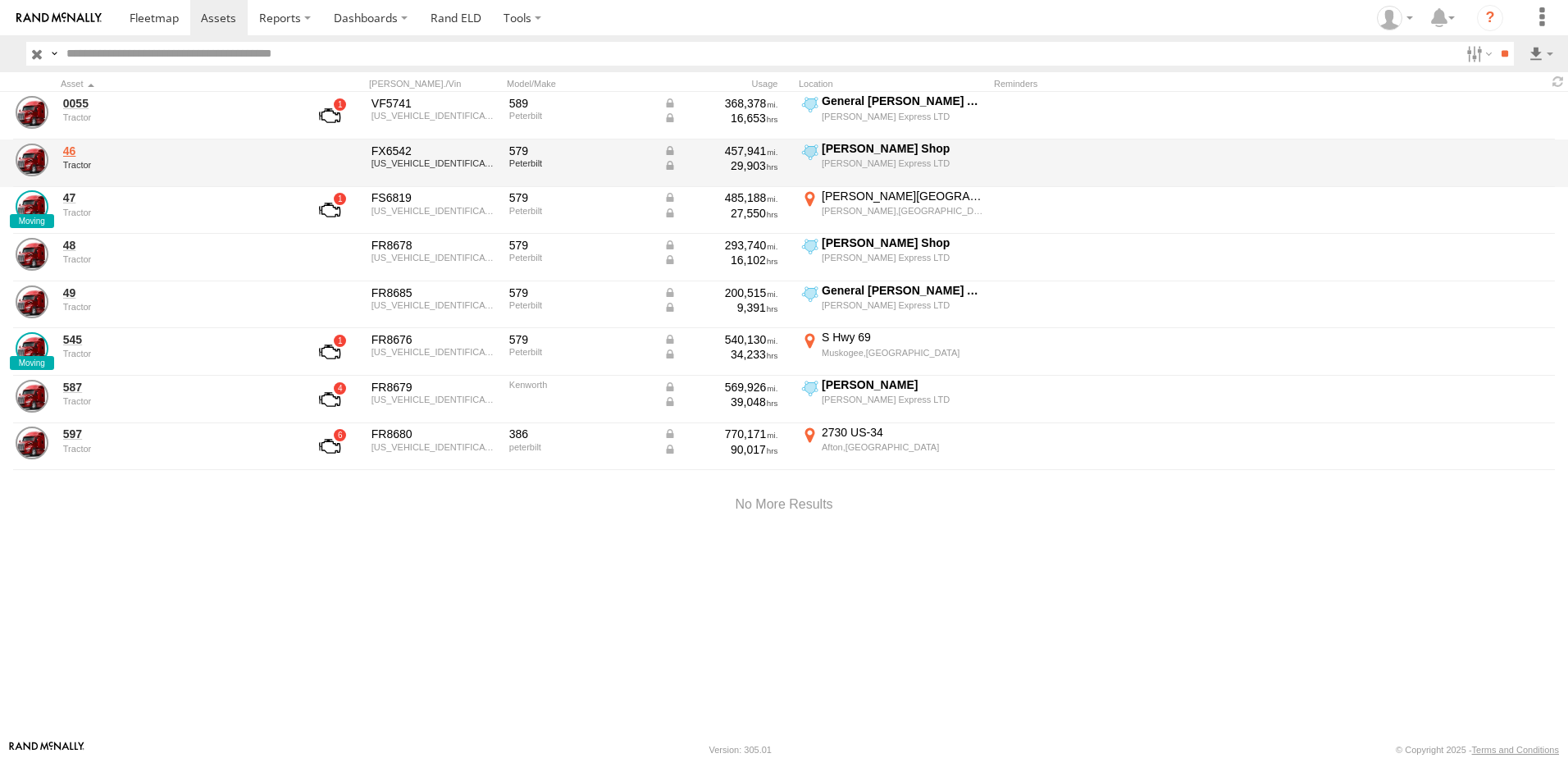
click at [75, 152] on link "46" at bounding box center [176, 151] width 225 height 15
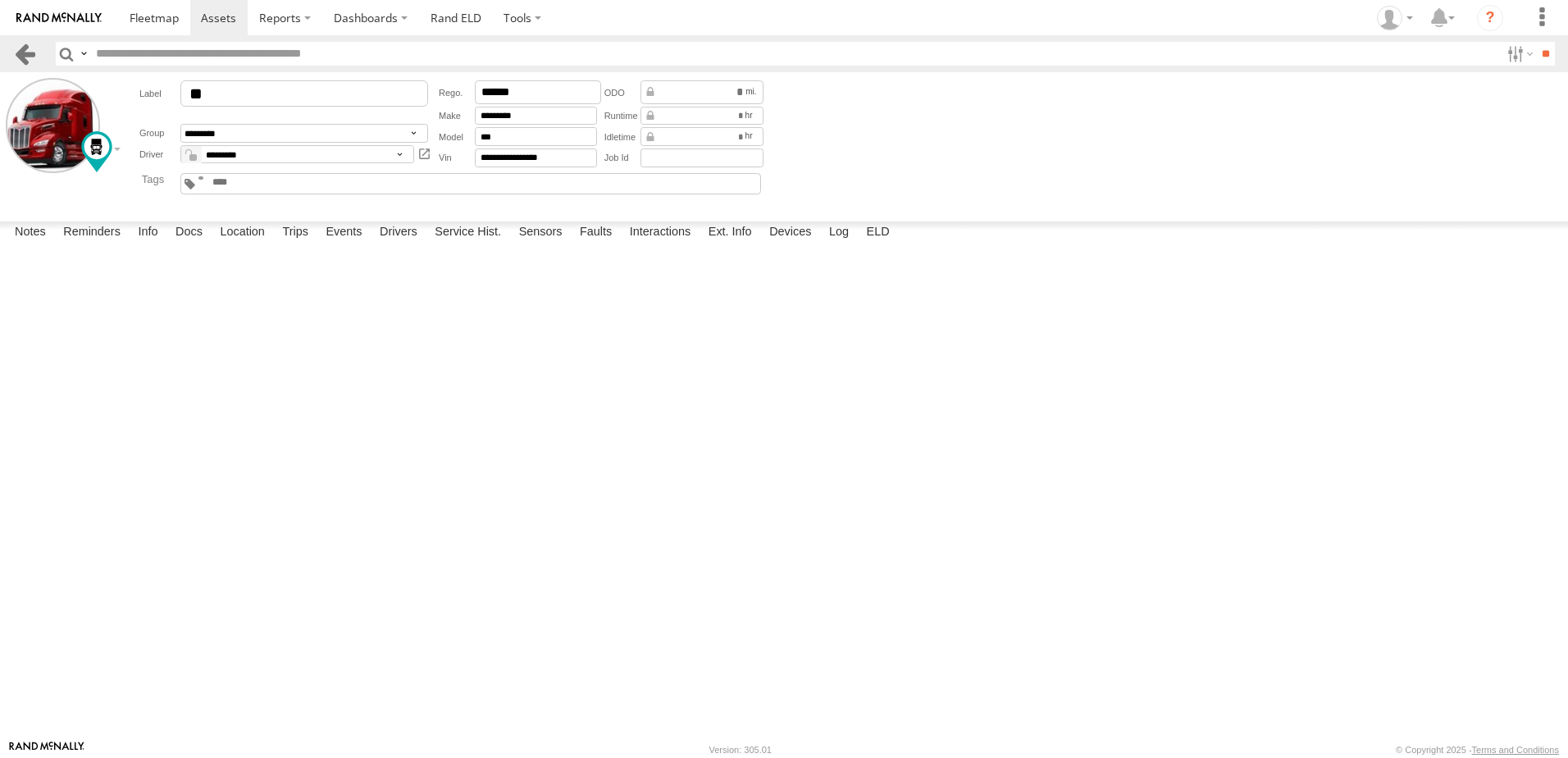
click at [21, 50] on link at bounding box center [25, 53] width 24 height 24
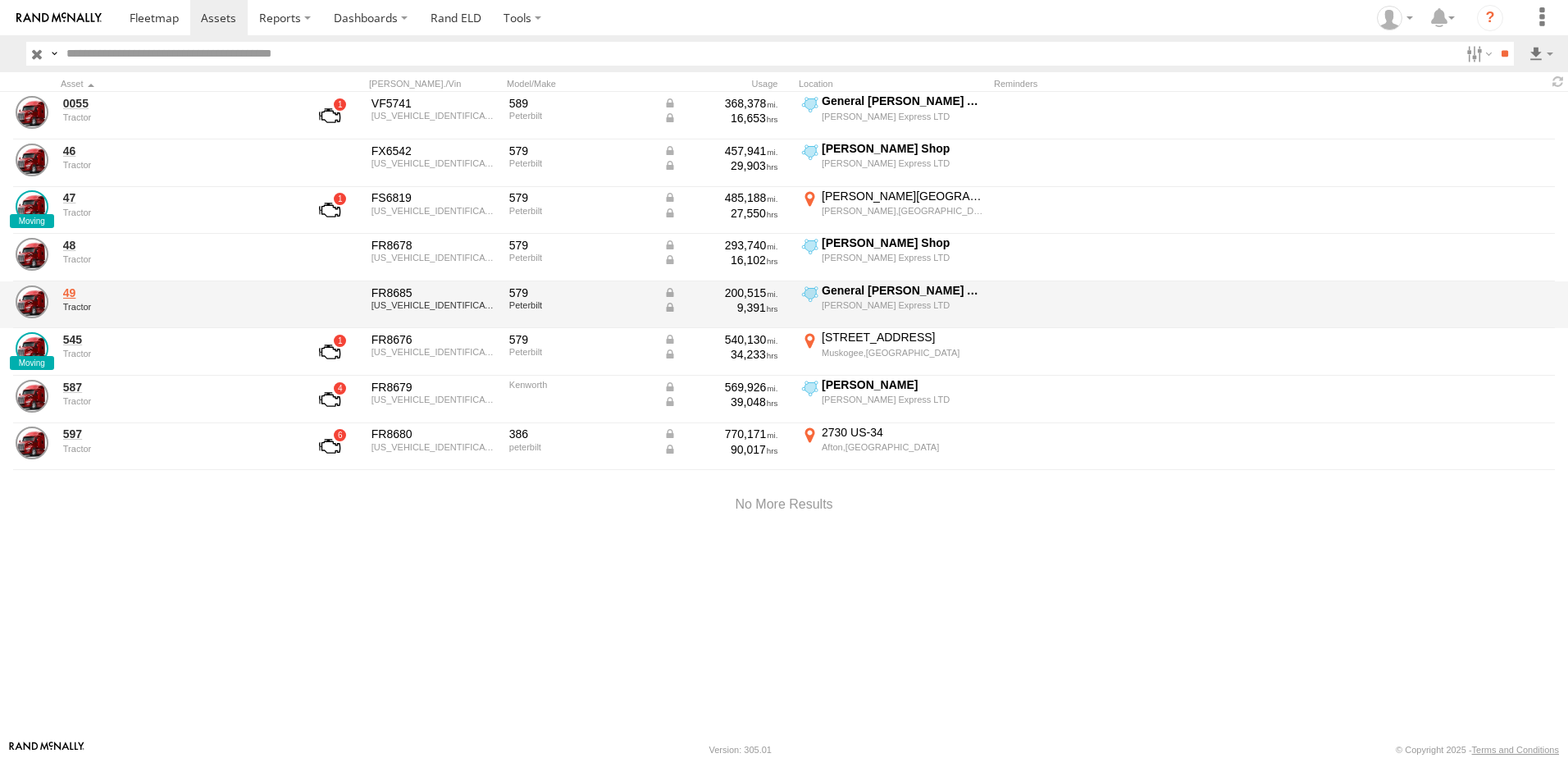
click at [72, 292] on link "49" at bounding box center [176, 293] width 225 height 15
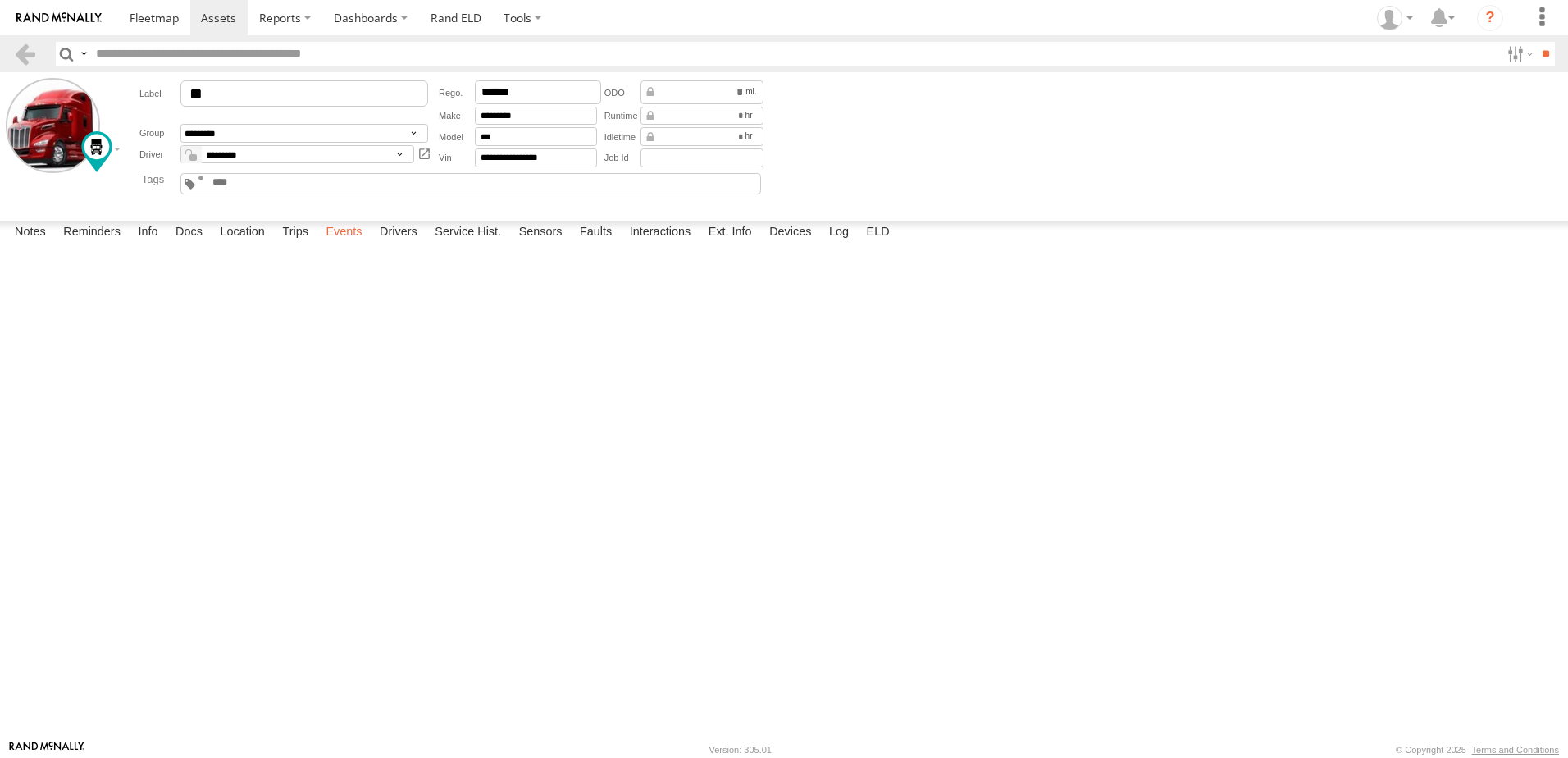
click at [344, 244] on label "Events" at bounding box center [344, 233] width 53 height 23
click at [205, 14] on span at bounding box center [218, 17] width 35 height 16
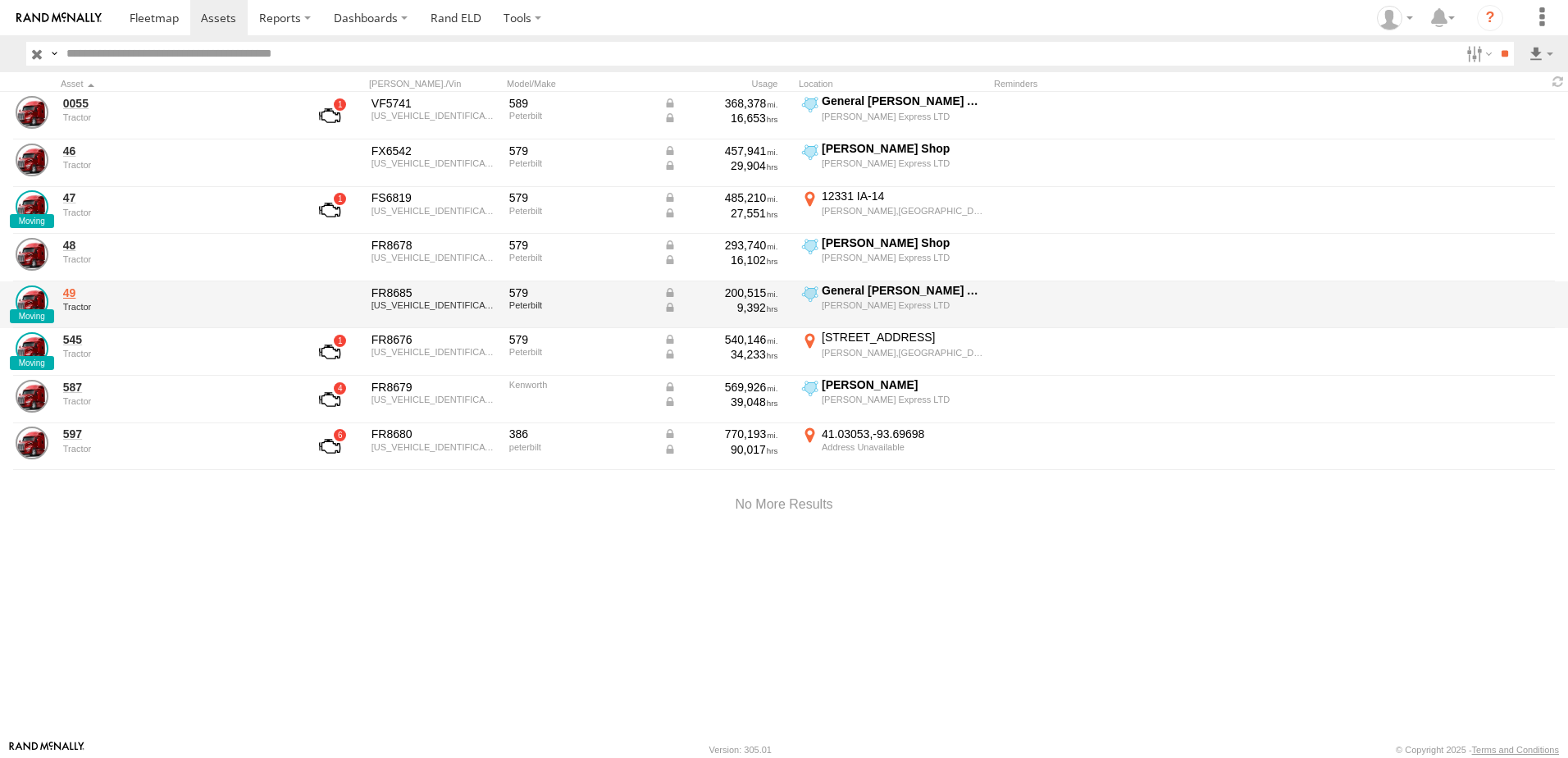
click at [71, 291] on link "49" at bounding box center [176, 293] width 225 height 15
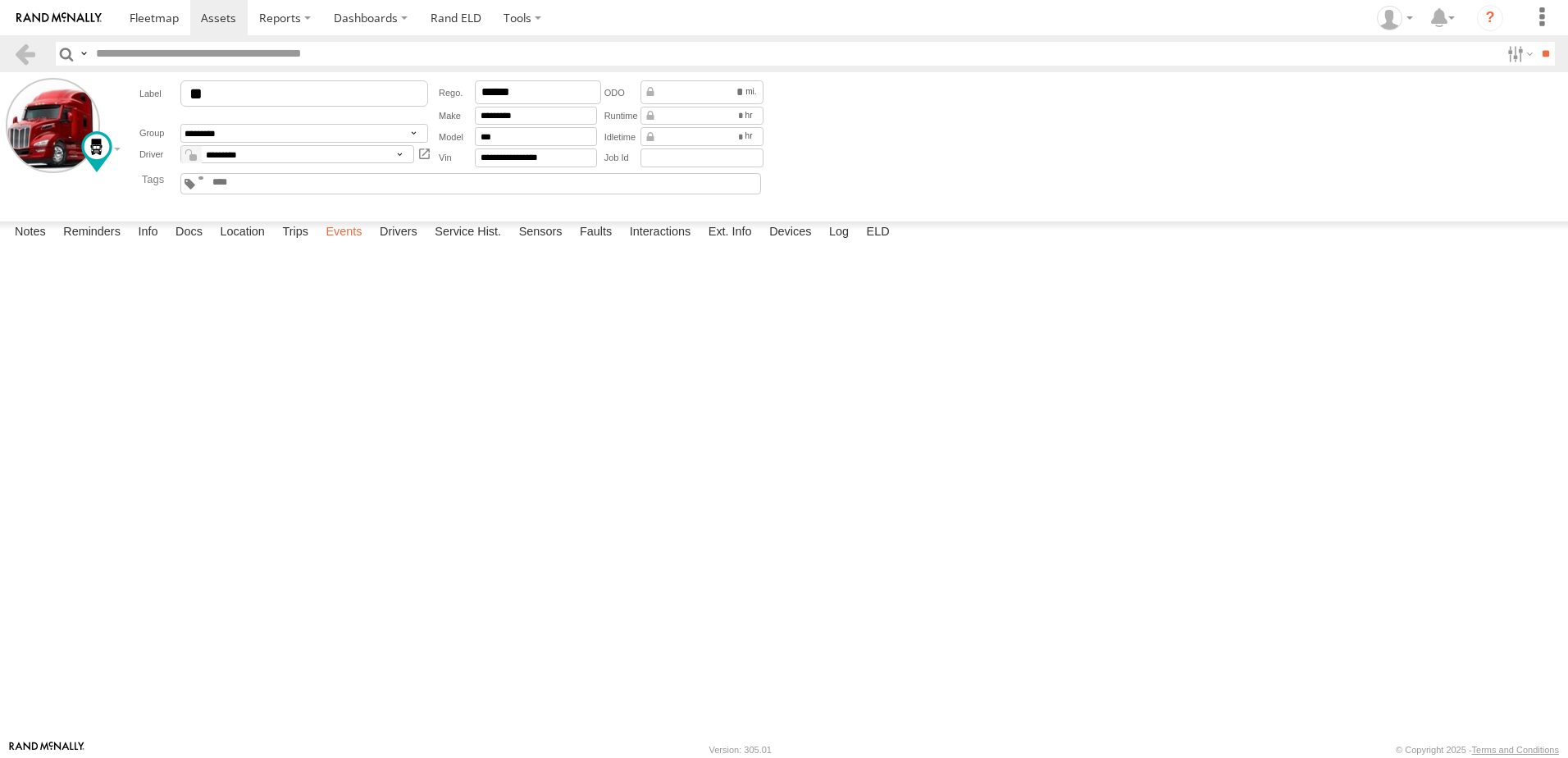
click at [336, 244] on label "Events" at bounding box center [344, 233] width 53 height 23
